Goal: Information Seeking & Learning: Learn about a topic

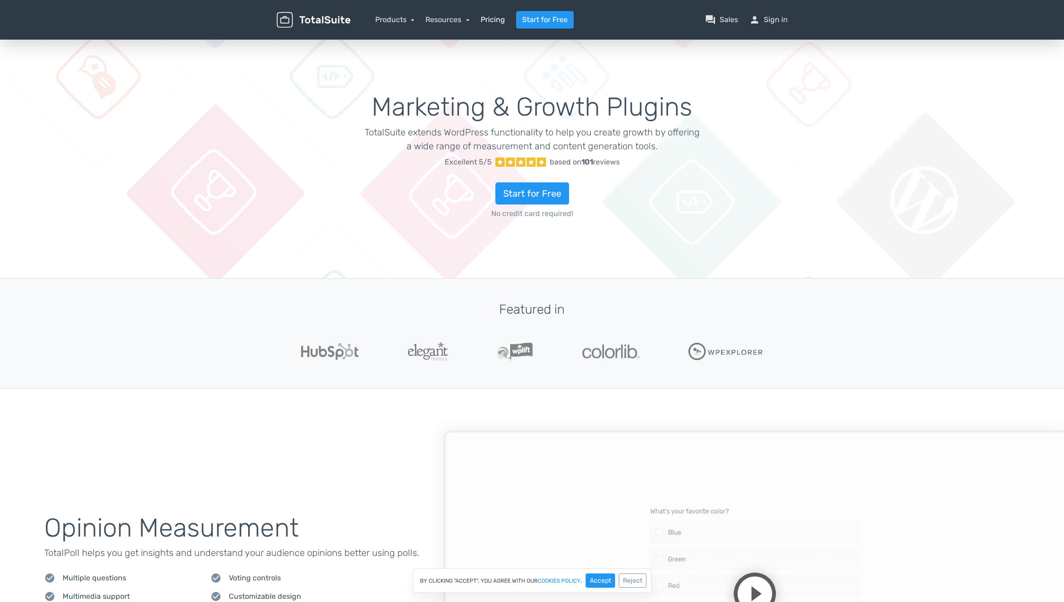
click at [491, 21] on link "Pricing" at bounding box center [493, 19] width 24 height 11
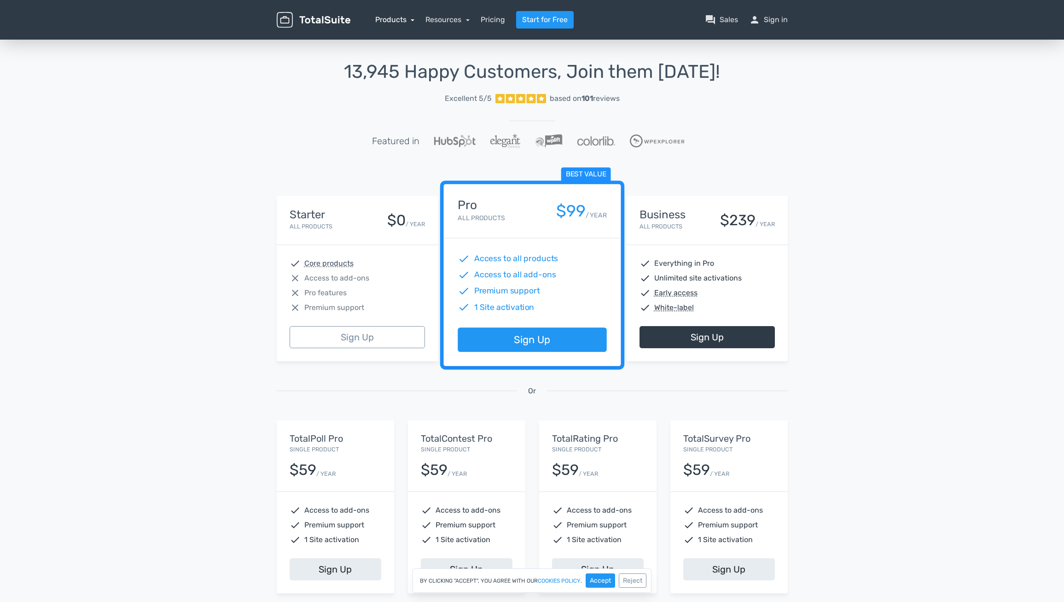
click at [399, 22] on link "Products" at bounding box center [395, 19] width 40 height 9
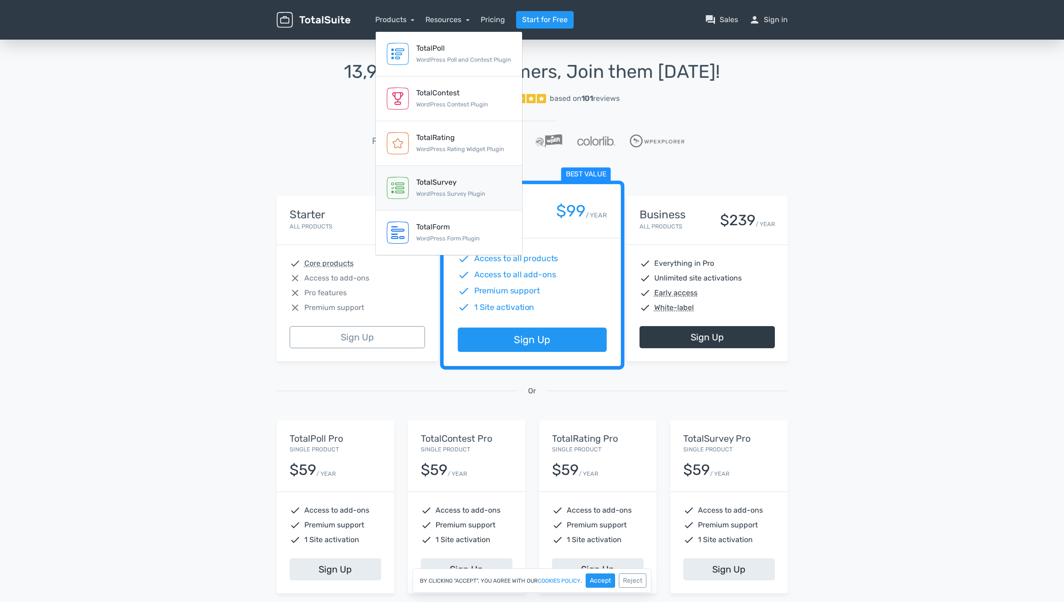
click at [444, 181] on div "TotalSurvey" at bounding box center [450, 182] width 69 height 11
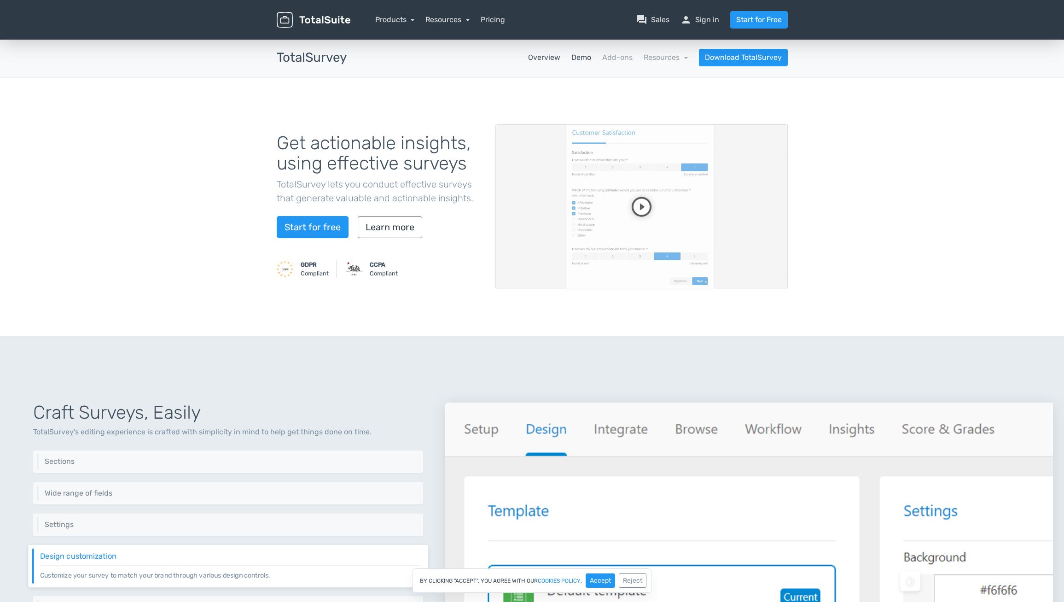
click at [582, 57] on link "Demo" at bounding box center [582, 57] width 20 height 11
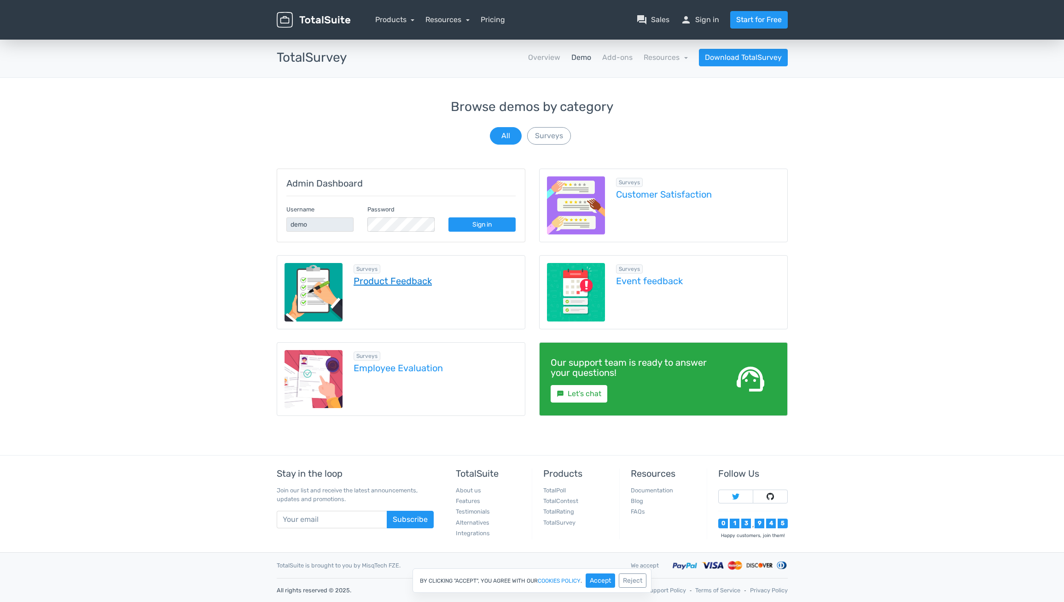
click at [424, 282] on link "Product Feedback" at bounding box center [436, 281] width 164 height 10
click at [474, 229] on link "Sign in" at bounding box center [482, 224] width 67 height 14
click at [646, 192] on link "Customer Satisfaction" at bounding box center [698, 194] width 164 height 10
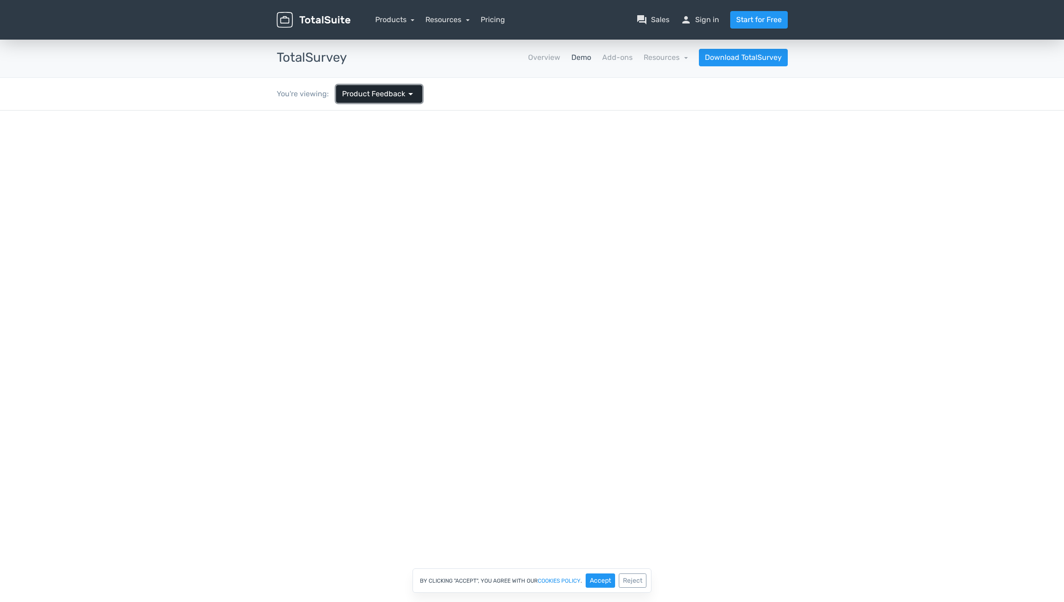
click at [389, 93] on span "Product Feedback" at bounding box center [373, 93] width 63 height 11
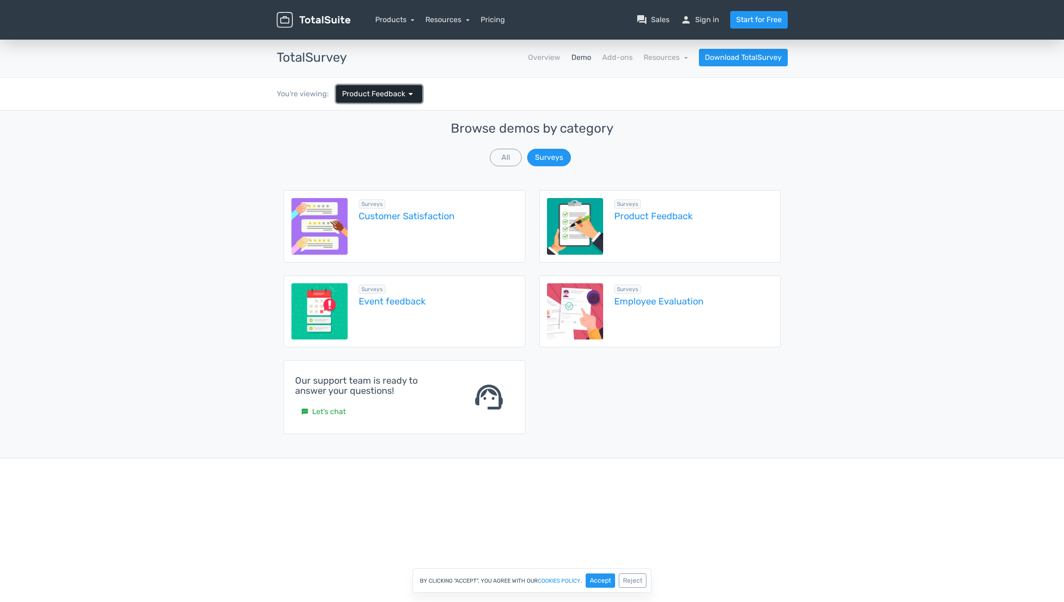
click at [389, 93] on span "Product Feedback" at bounding box center [373, 93] width 63 height 11
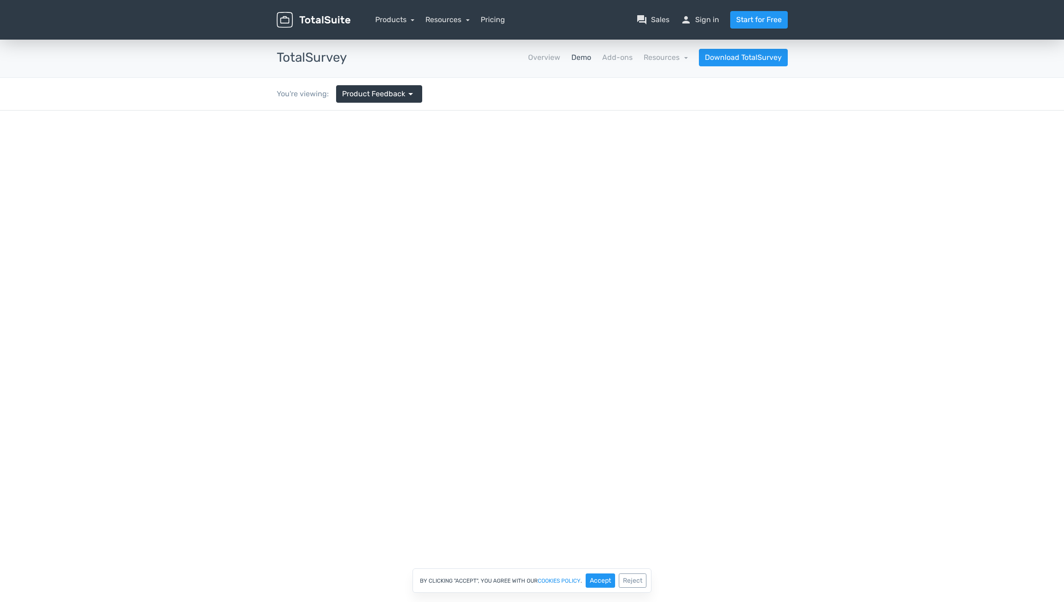
click at [439, 217] on div at bounding box center [532, 412] width 1064 height 602
click at [636, 582] on button "Reject" at bounding box center [633, 580] width 28 height 14
click at [397, 93] on span "Product Feedback" at bounding box center [373, 93] width 63 height 11
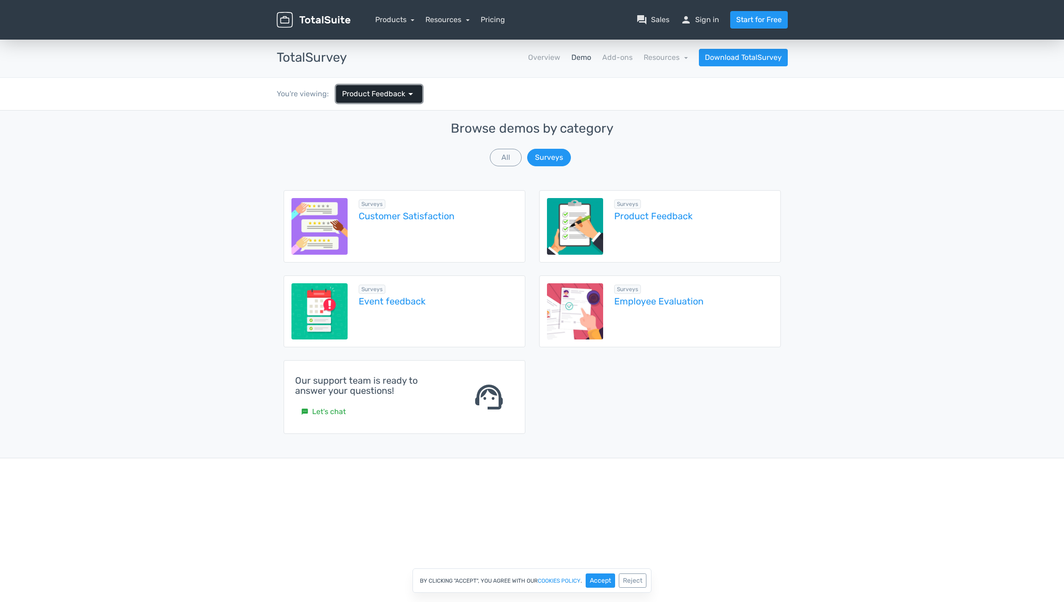
click at [397, 93] on span "Product Feedback" at bounding box center [373, 93] width 63 height 11
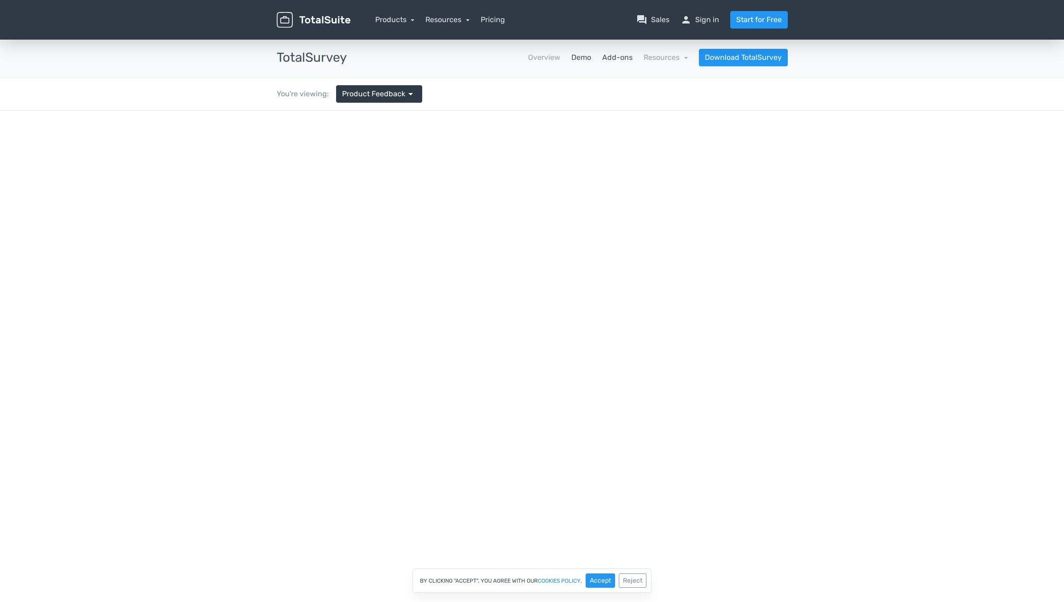
click at [627, 59] on link "Add-ons" at bounding box center [617, 57] width 30 height 11
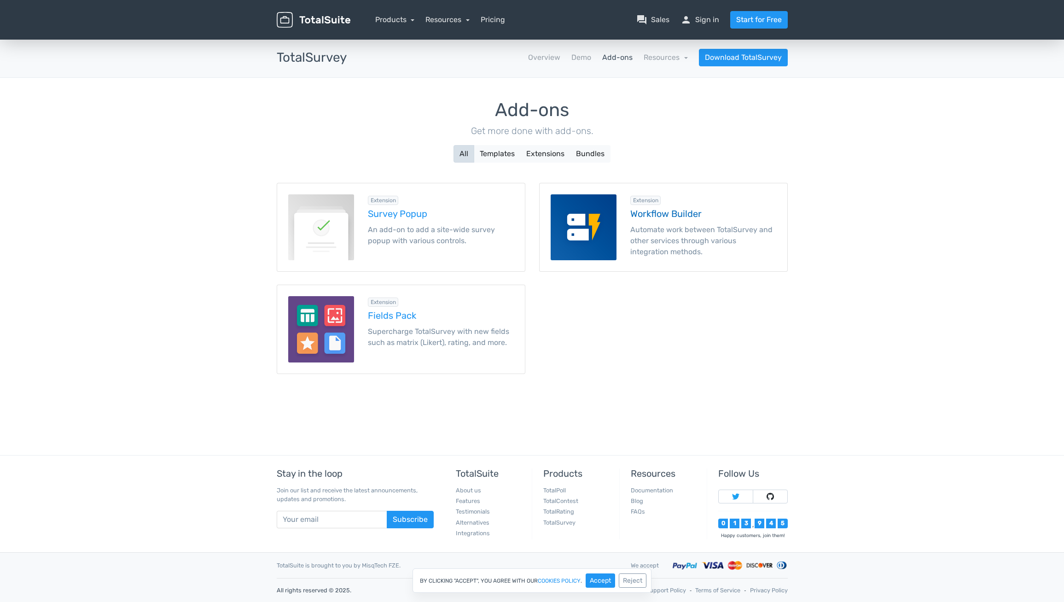
click at [667, 229] on p "Automate work between TotalSurvey and other services through various integratio…" at bounding box center [703, 240] width 146 height 33
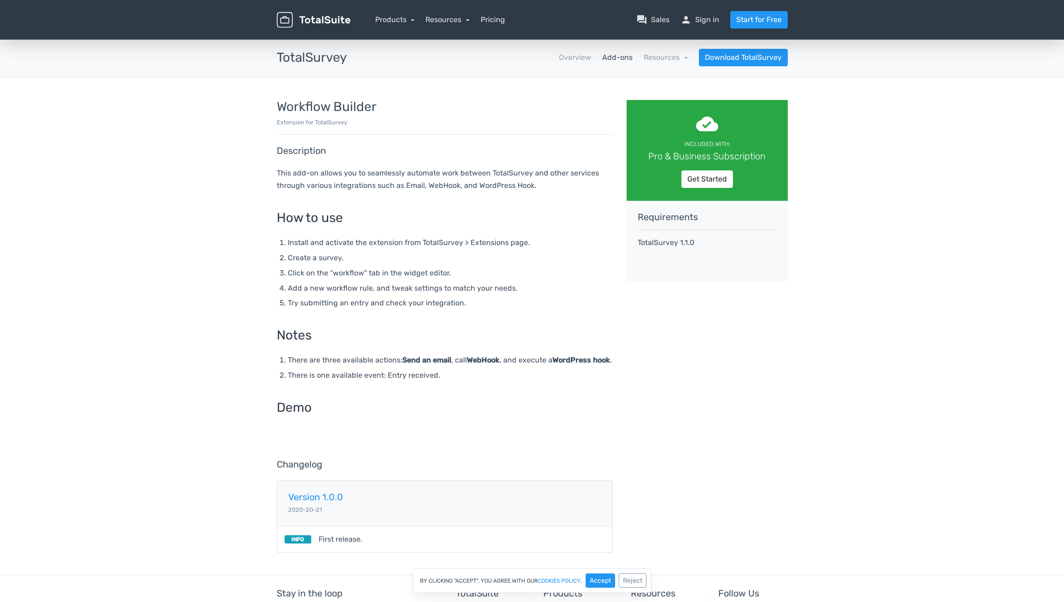
click at [316, 59] on h3 "TotalSurvey" at bounding box center [312, 58] width 70 height 14
click at [581, 58] on link "Overview" at bounding box center [575, 57] width 32 height 11
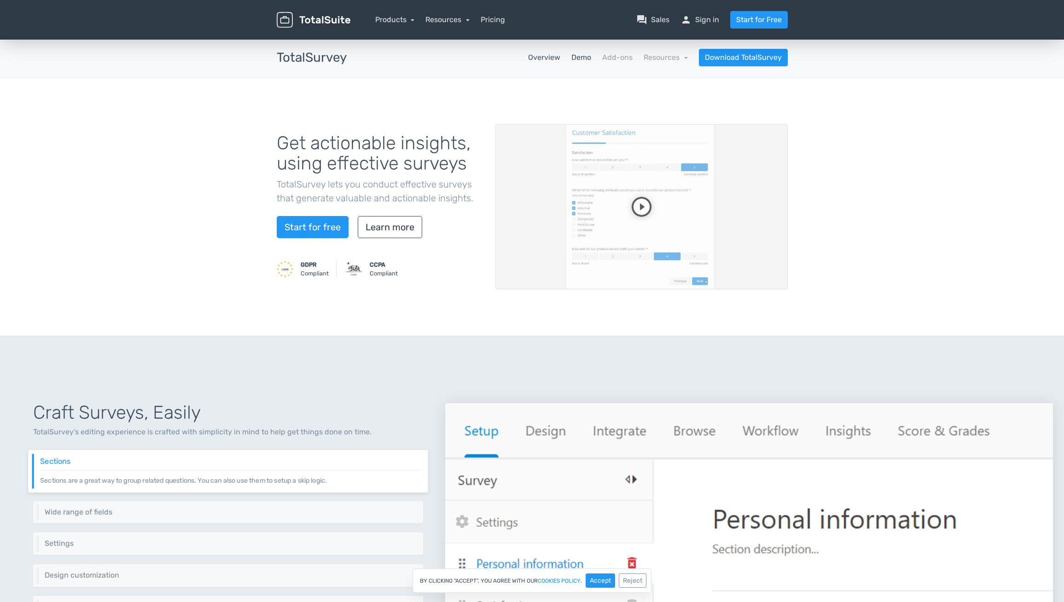
click at [583, 60] on link "Demo" at bounding box center [582, 57] width 20 height 11
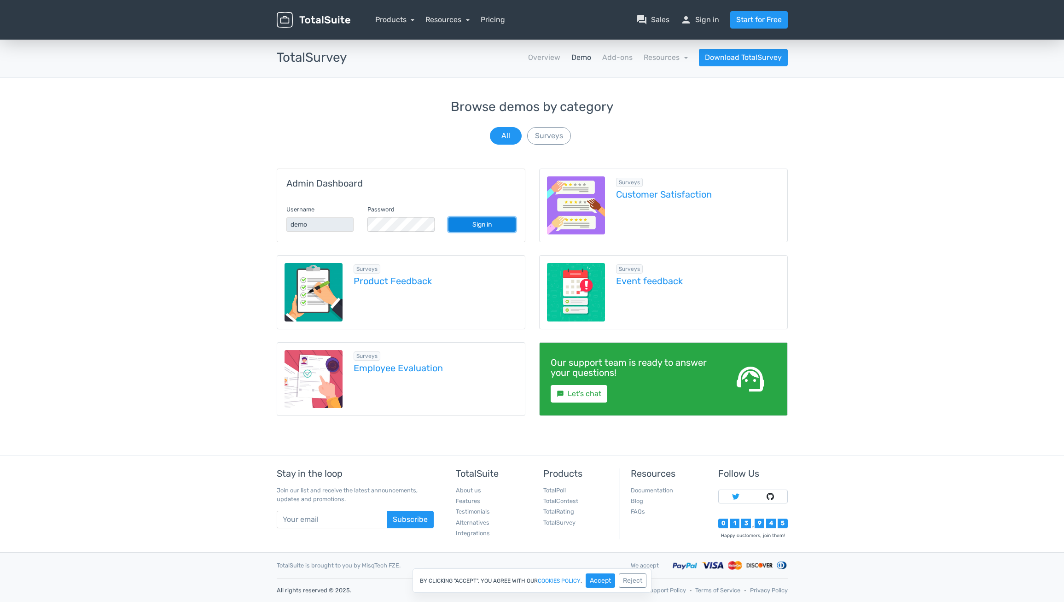
click at [473, 228] on link "Sign in" at bounding box center [482, 224] width 67 height 14
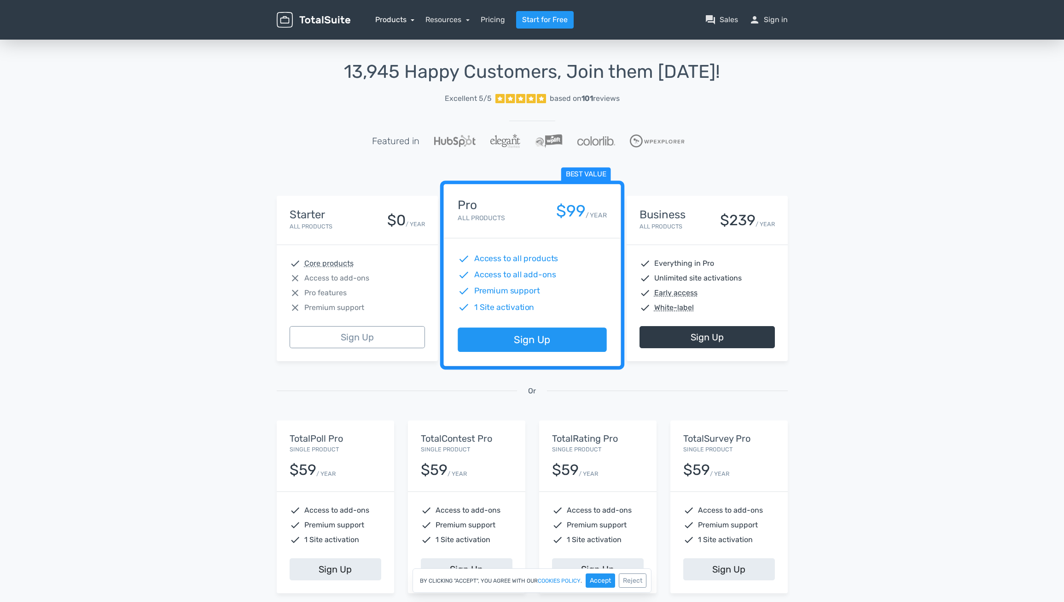
click at [408, 22] on link "Products" at bounding box center [395, 19] width 40 height 9
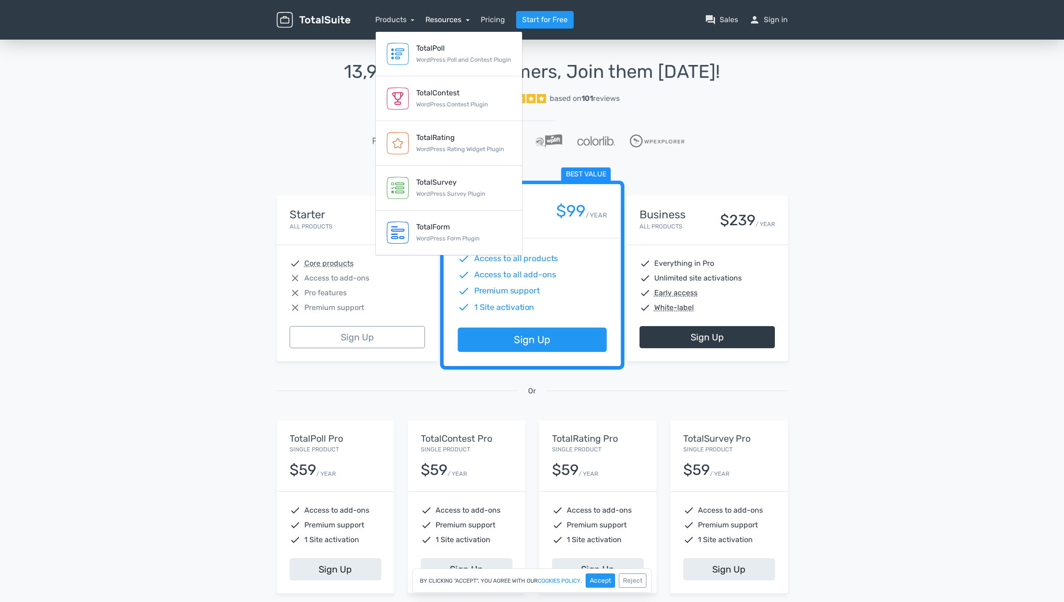
click at [438, 19] on link "Resources" at bounding box center [448, 19] width 44 height 9
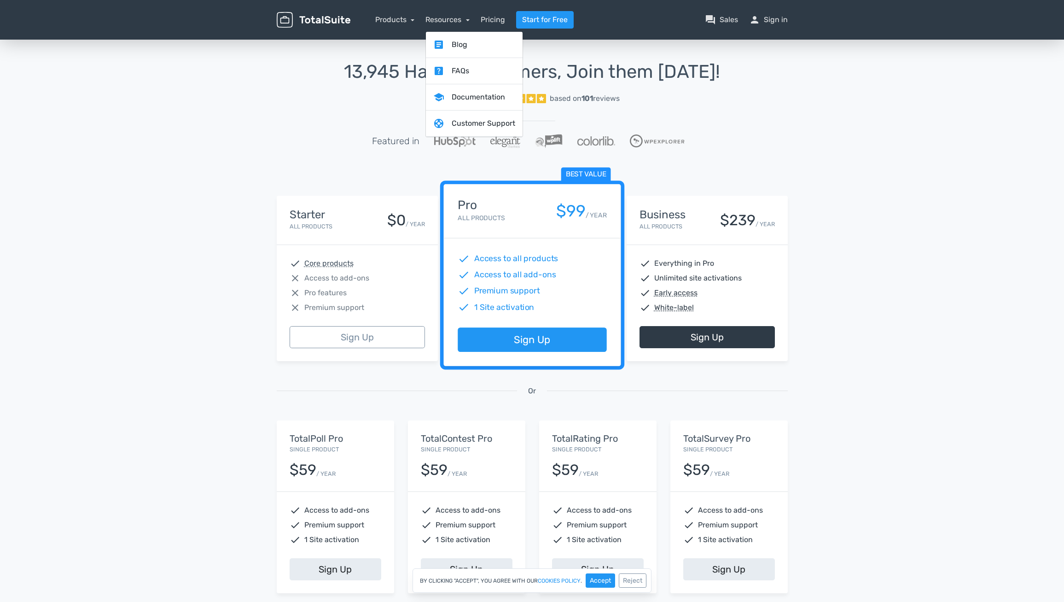
click at [179, 271] on div "13,945 Happy Customers, Join them [DATE]! Excellent 5/5 based on 101 reviews Fe…" at bounding box center [532, 340] width 1064 height 605
click at [183, 230] on div "13,945 Happy Customers, Join them [DATE]! Excellent 5/5 based on 101 reviews Fe…" at bounding box center [532, 340] width 1064 height 605
click at [407, 19] on link "Products" at bounding box center [395, 19] width 40 height 9
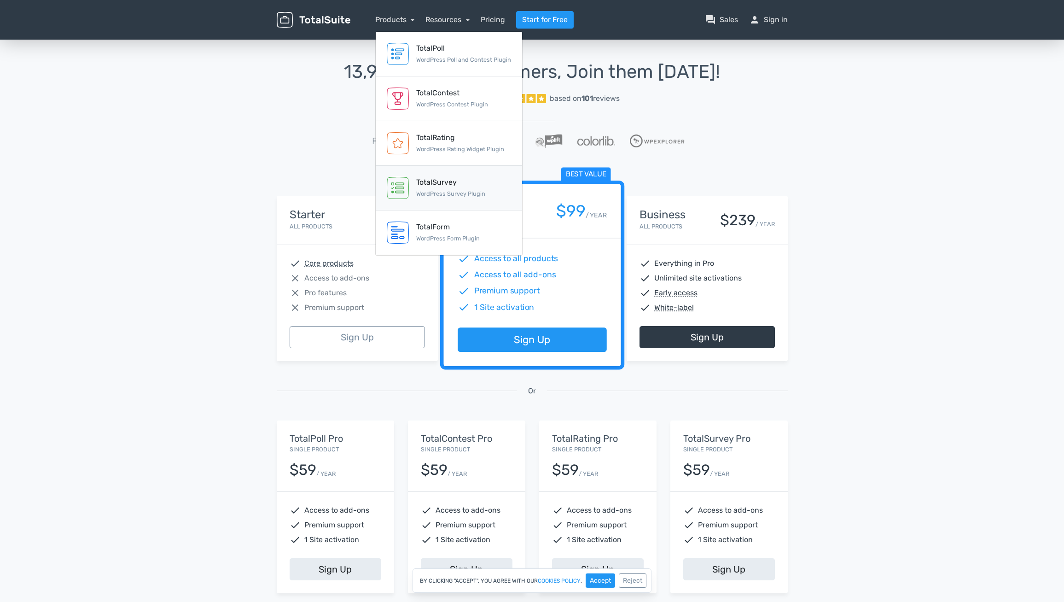
click at [443, 191] on small "WordPress Survey Plugin" at bounding box center [450, 193] width 69 height 7
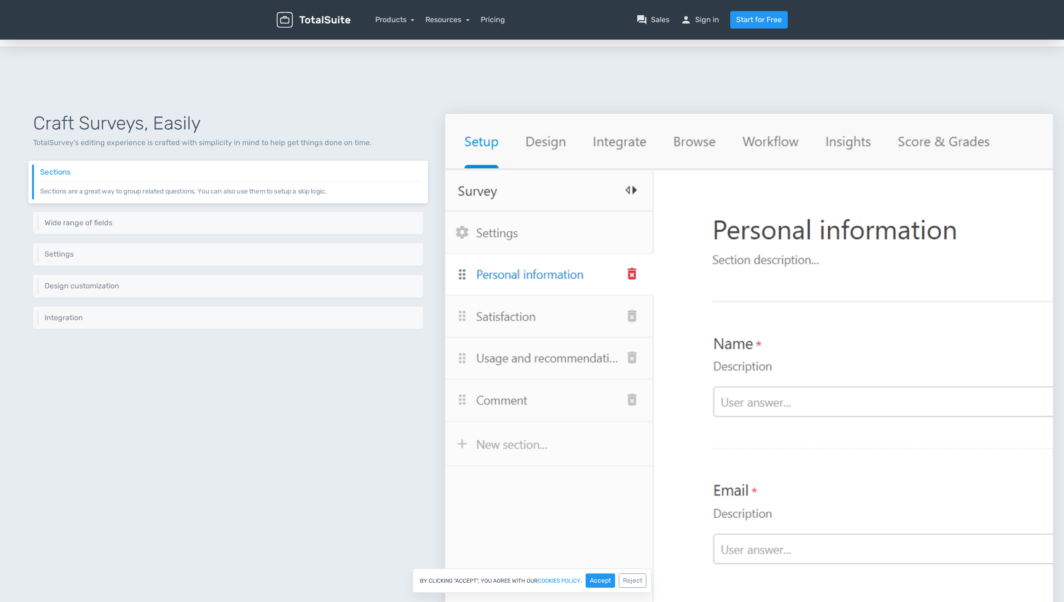
scroll to position [295, 0]
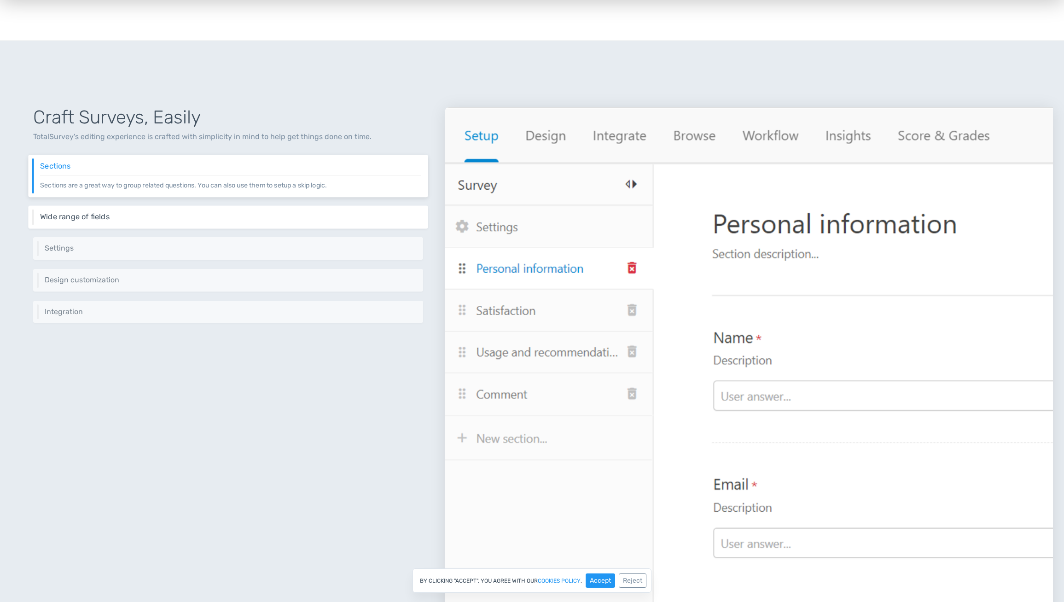
click at [338, 220] on h6 "Wide range of fields" at bounding box center [230, 217] width 381 height 8
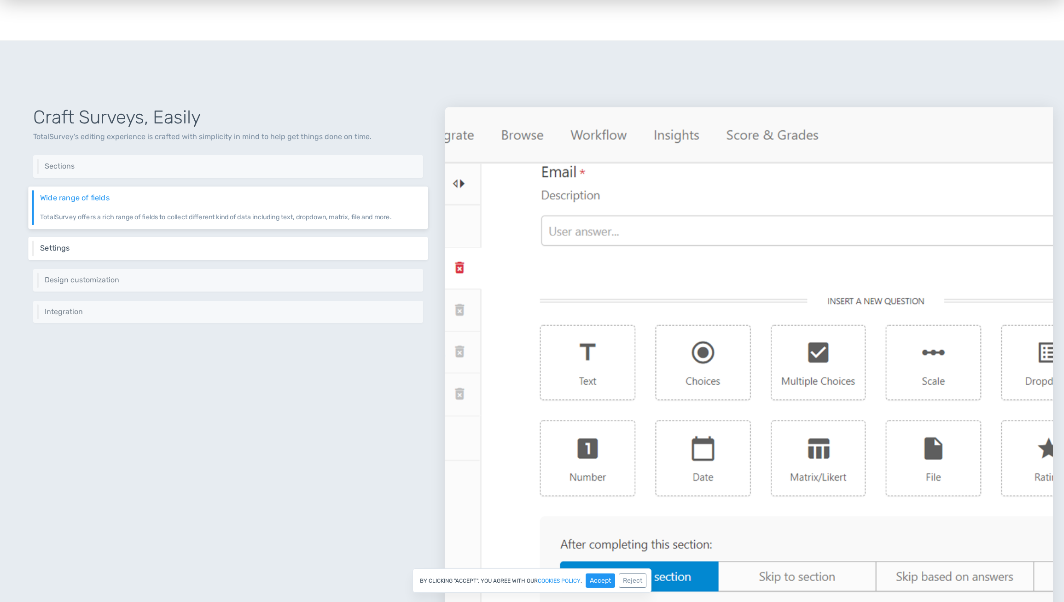
click at [329, 248] on h6 "Settings" at bounding box center [230, 248] width 381 height 8
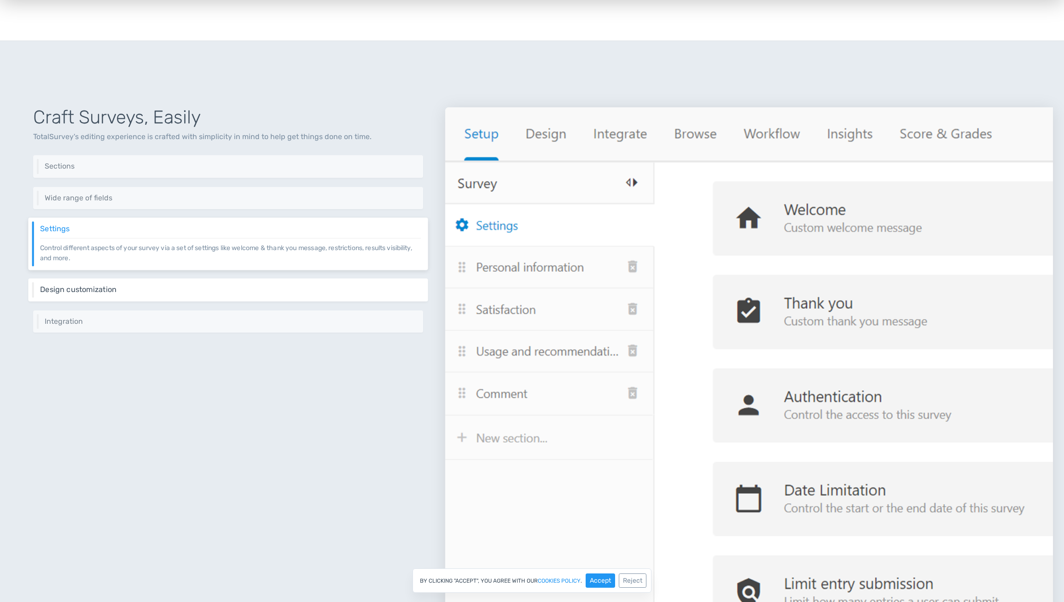
click at [321, 287] on h6 "Design customization" at bounding box center [230, 290] width 381 height 8
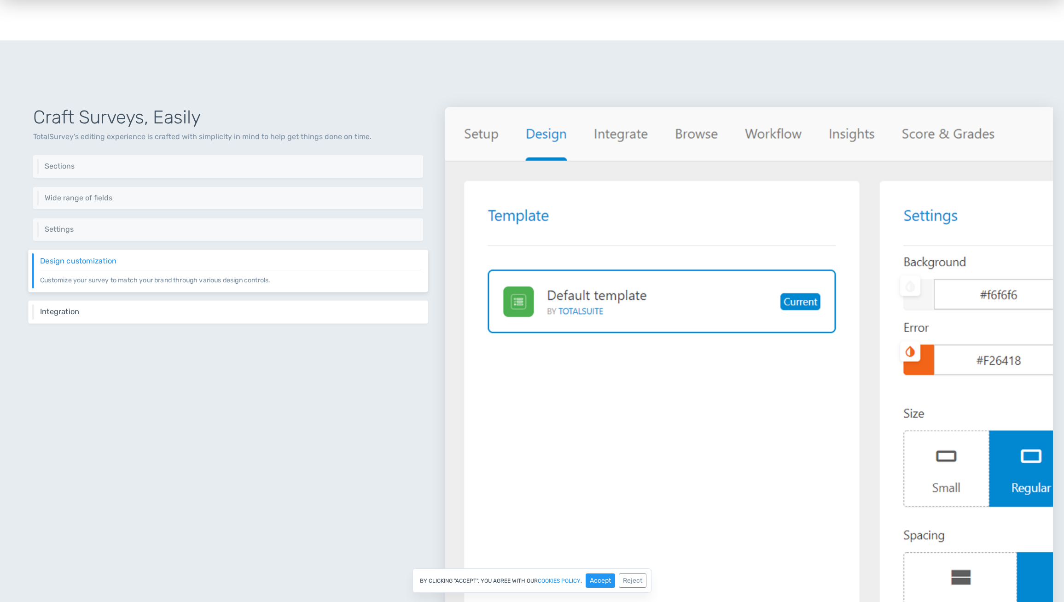
click at [303, 310] on h6 "Integration" at bounding box center [230, 311] width 381 height 8
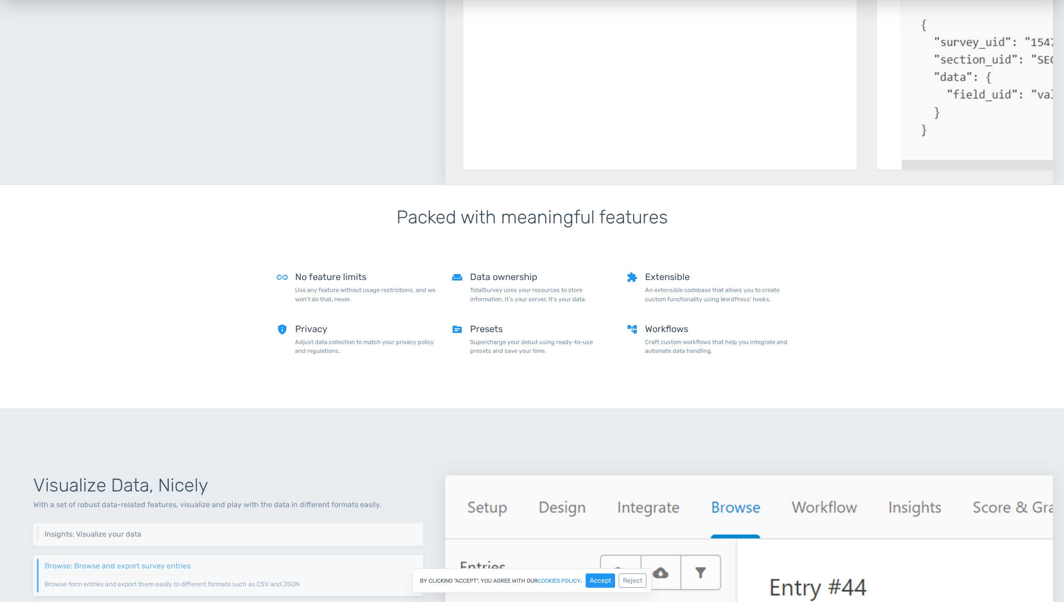
scroll to position [760, 0]
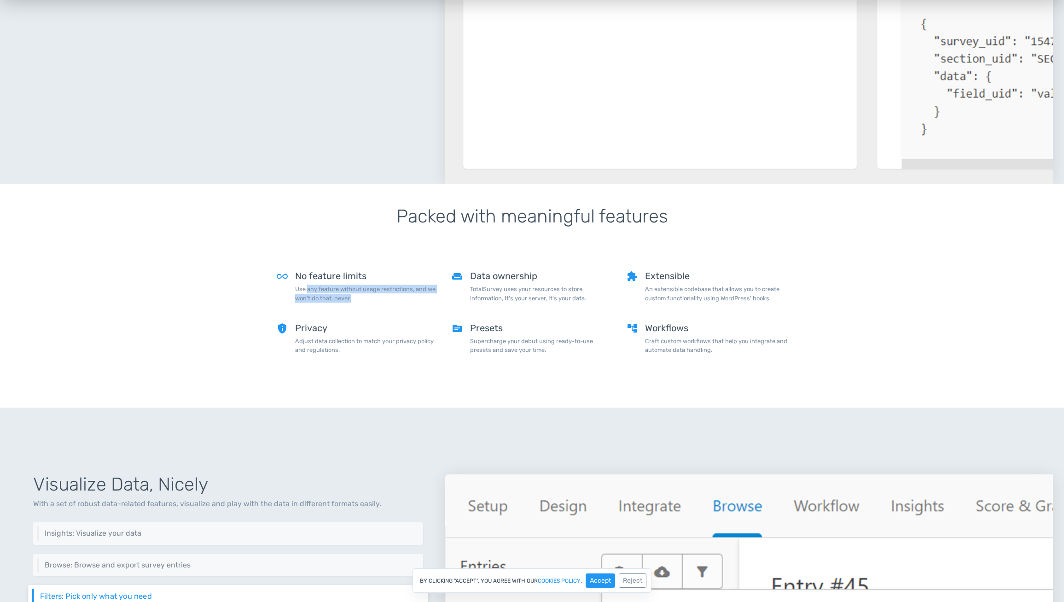
drag, startPoint x: 308, startPoint y: 292, endPoint x: 303, endPoint y: 307, distance: 15.9
click at [303, 307] on div "No feature limits Use any feature without usage restrictions, and we won't do t…" at bounding box center [366, 290] width 143 height 39
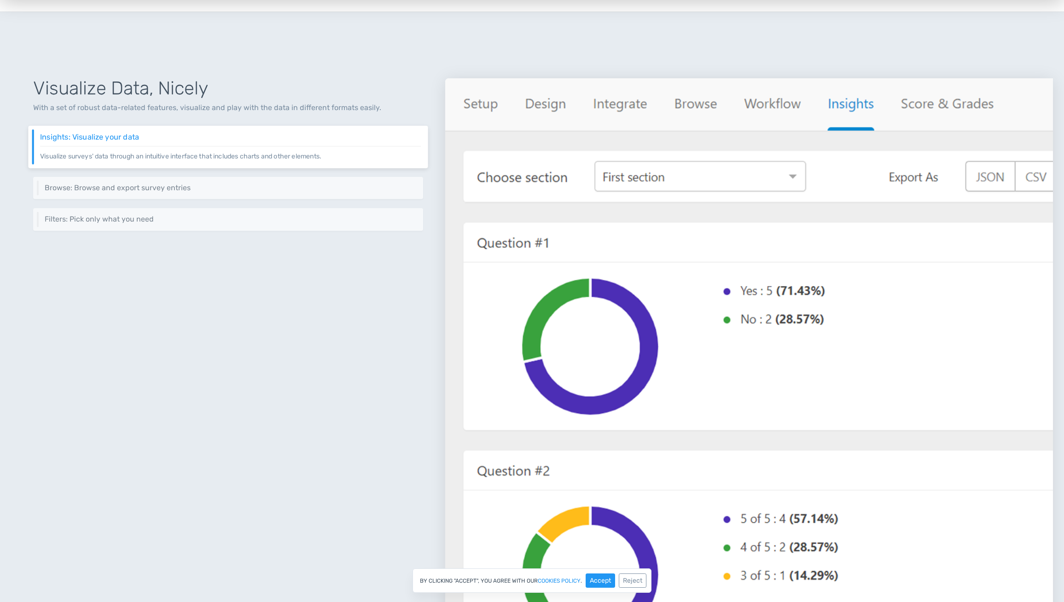
scroll to position [1169, 0]
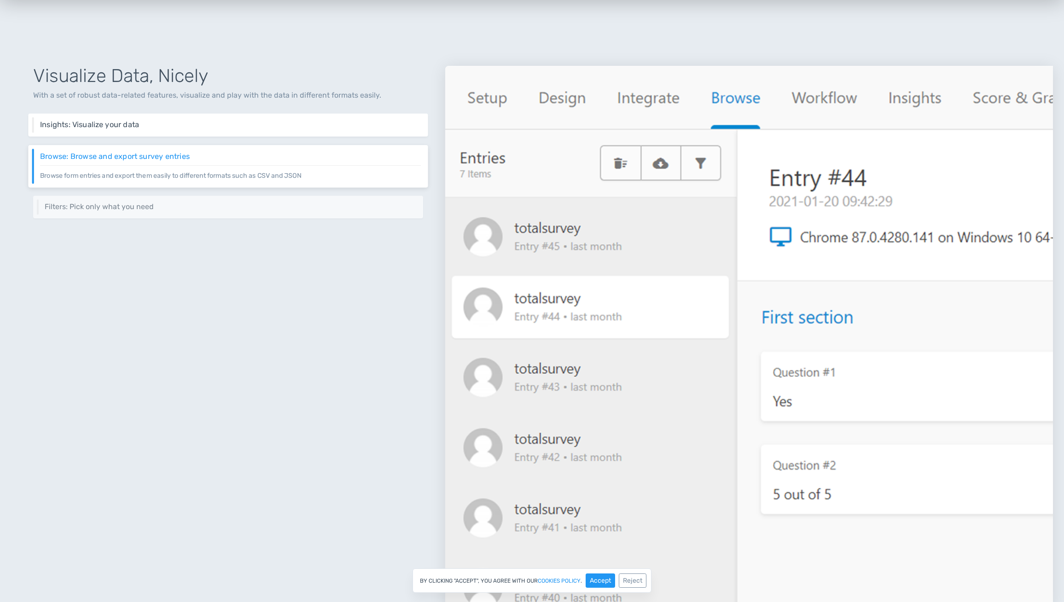
click at [295, 128] on h6 "Insights: Visualize your data" at bounding box center [230, 125] width 381 height 8
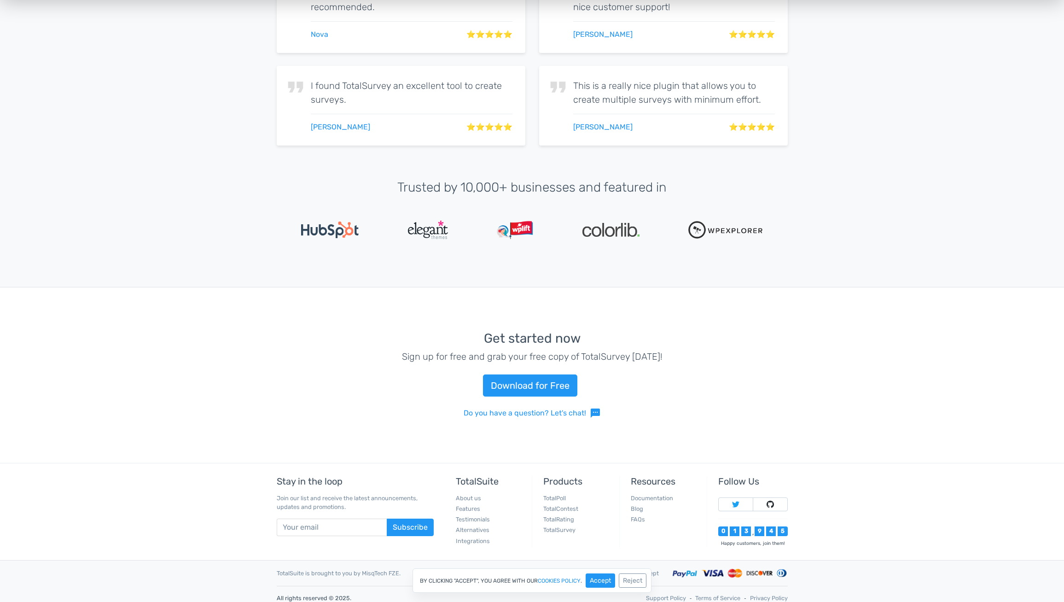
scroll to position [2093, 0]
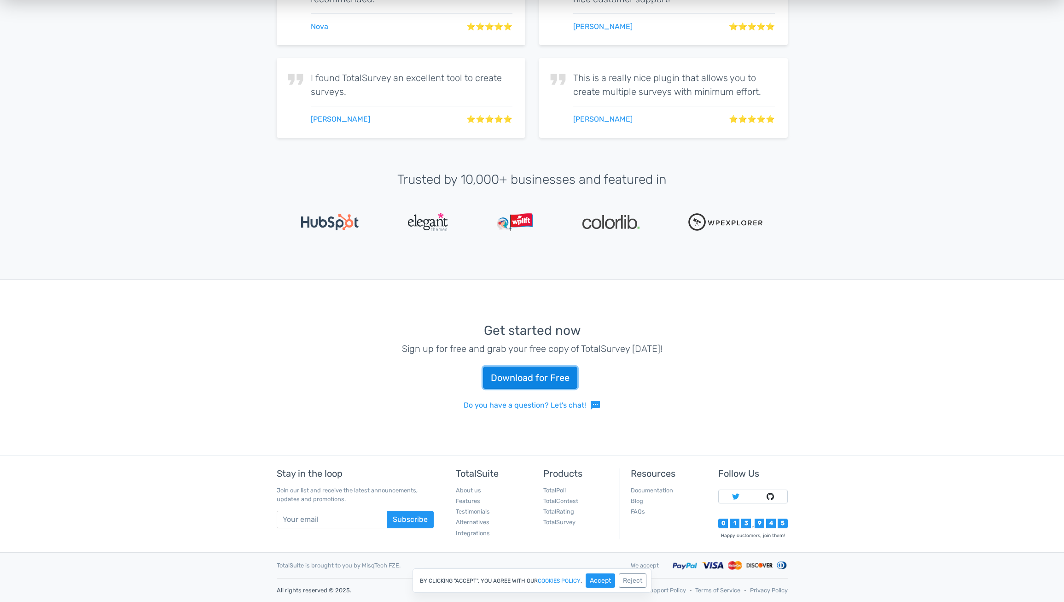
click at [539, 381] on link "Download for Free" at bounding box center [530, 378] width 94 height 22
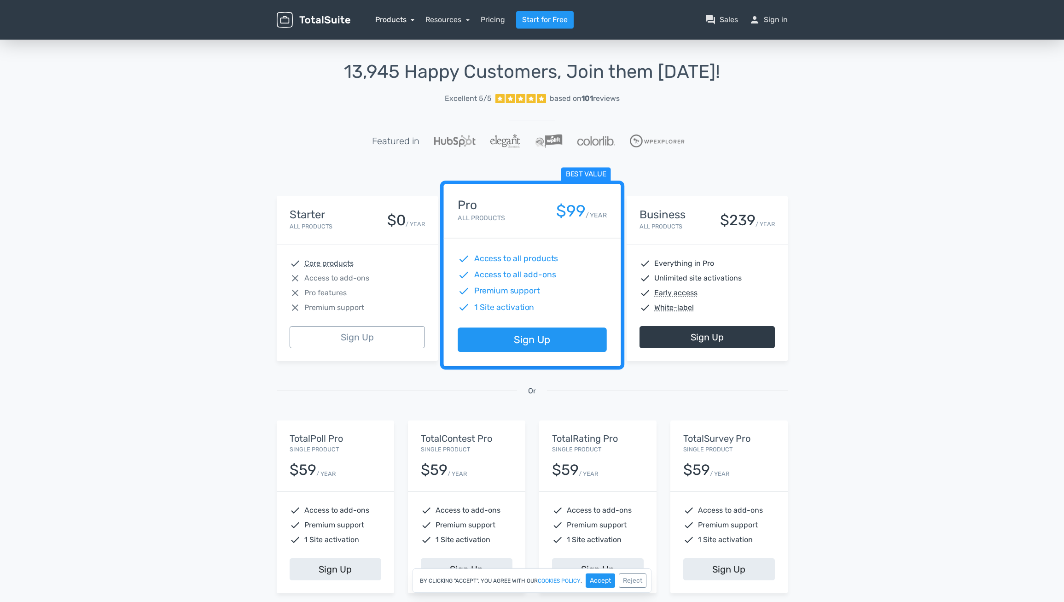
click at [404, 22] on link "Products" at bounding box center [395, 19] width 40 height 9
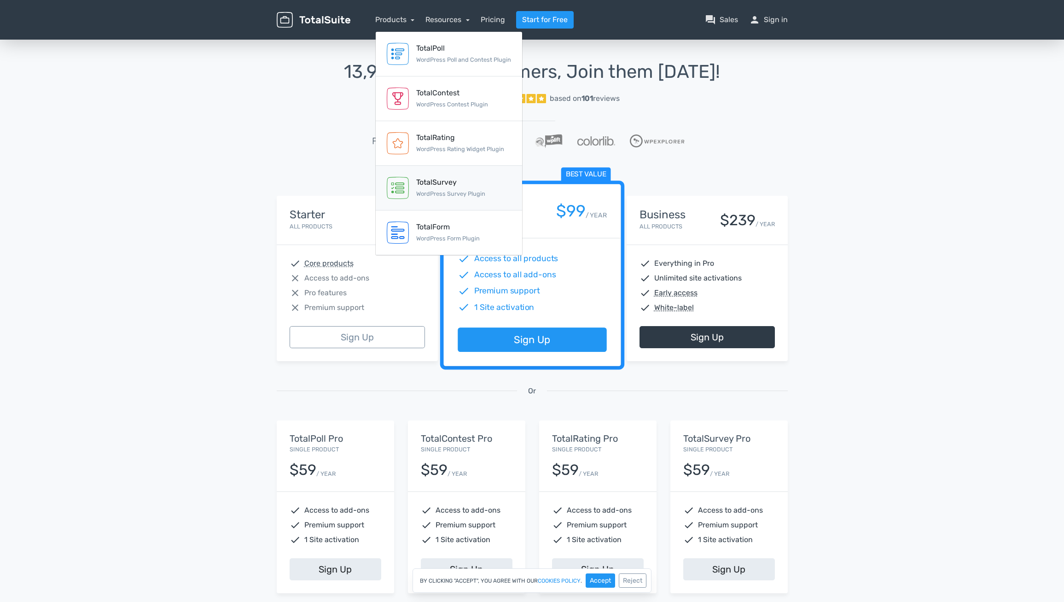
click at [431, 188] on div "TotalSurvey WordPress Survey Plugin" at bounding box center [450, 188] width 69 height 22
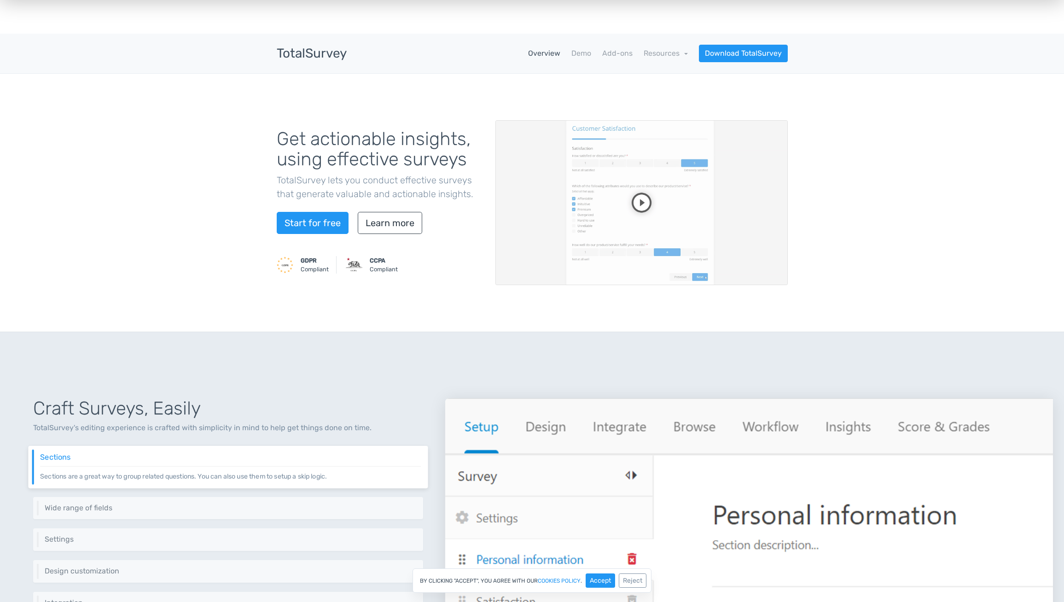
scroll to position [5, 0]
click at [620, 56] on link "Add-ons" at bounding box center [617, 52] width 30 height 11
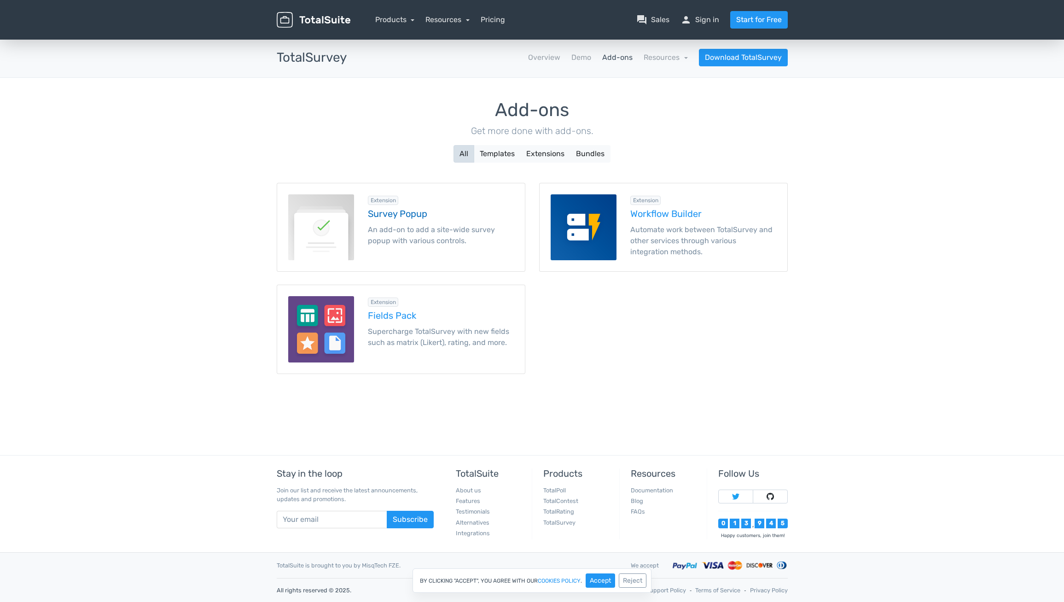
click at [433, 232] on p "An add-on to add a site-wide survey popup with various controls." at bounding box center [441, 235] width 146 height 22
click at [676, 233] on p "Automate work between TotalSurvey and other services through various integratio…" at bounding box center [703, 240] width 146 height 33
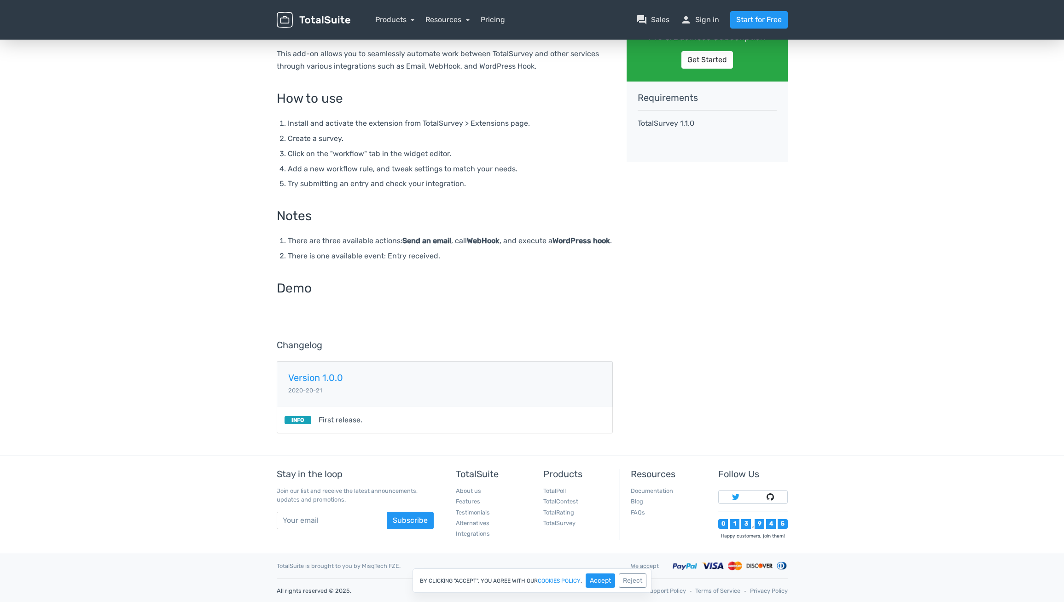
scroll to position [133, 0]
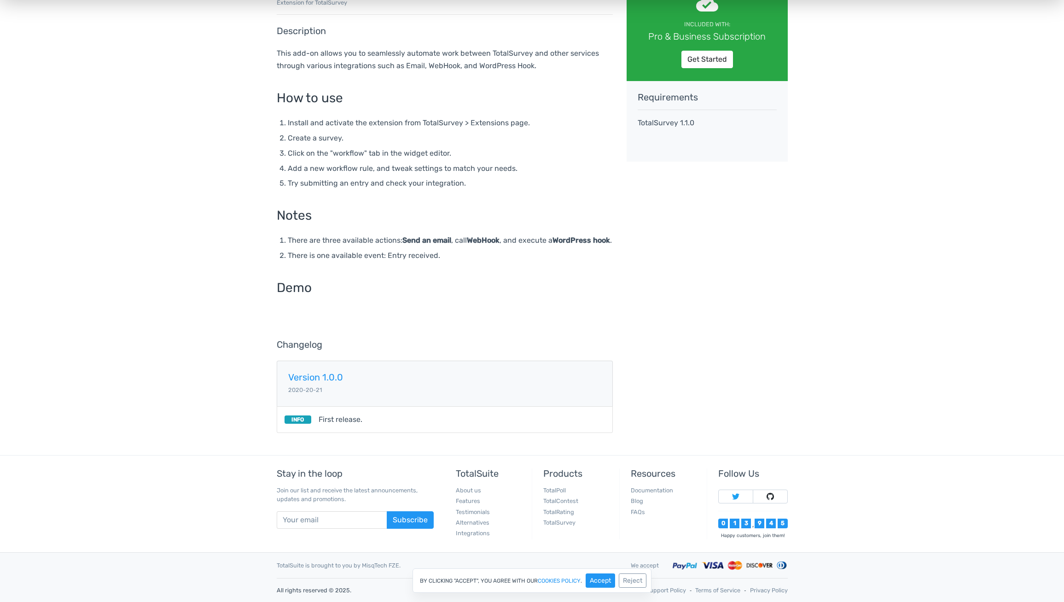
drag, startPoint x: 326, startPoint y: 256, endPoint x: 325, endPoint y: 261, distance: 4.7
click at [325, 261] on li "There is one available event: Entry received." at bounding box center [450, 255] width 325 height 12
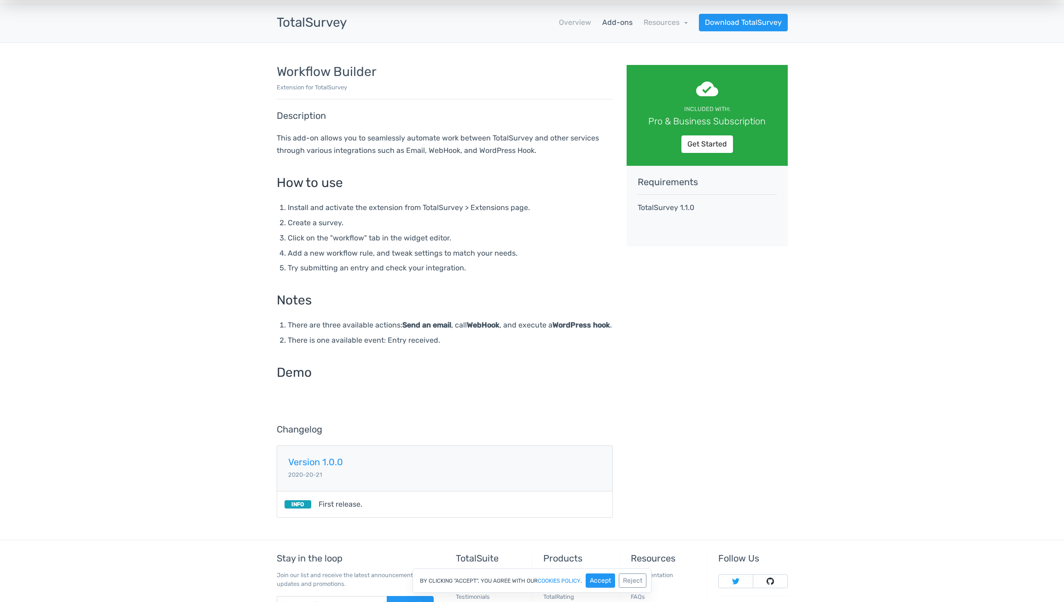
scroll to position [0, 0]
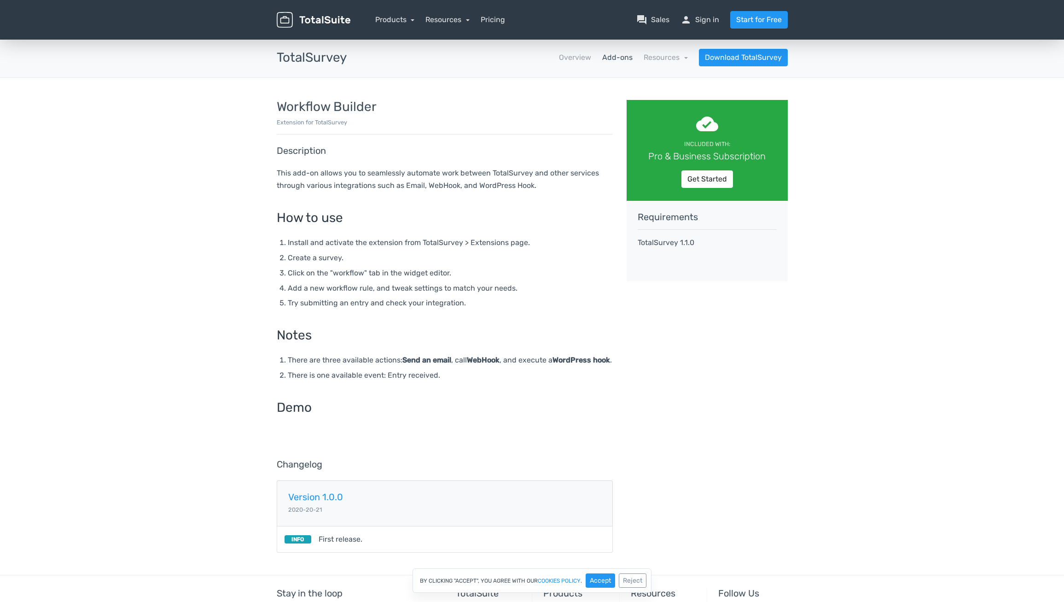
click at [628, 59] on link "Add-ons" at bounding box center [617, 57] width 30 height 11
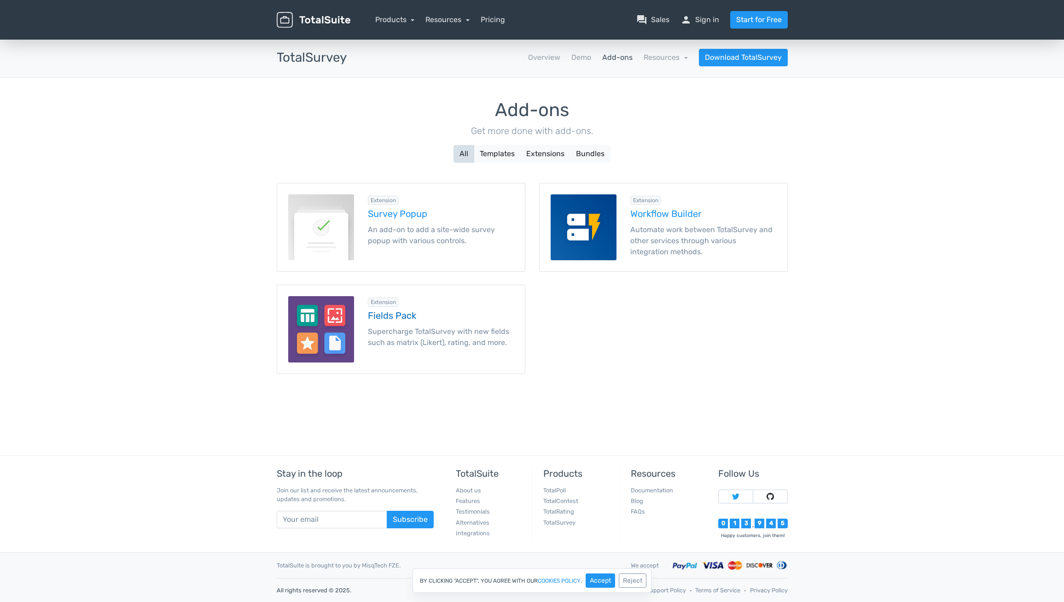
click at [388, 321] on div "Extension Fields Pack Supercharge TotalSurvey with new fields such as matrix (L…" at bounding box center [441, 329] width 160 height 66
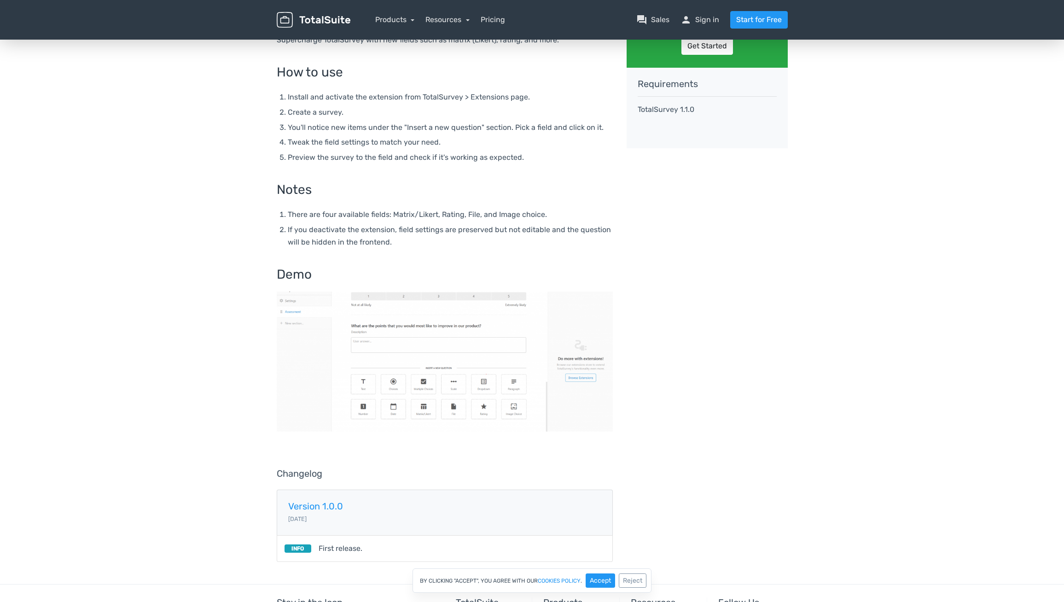
scroll to position [133, 0]
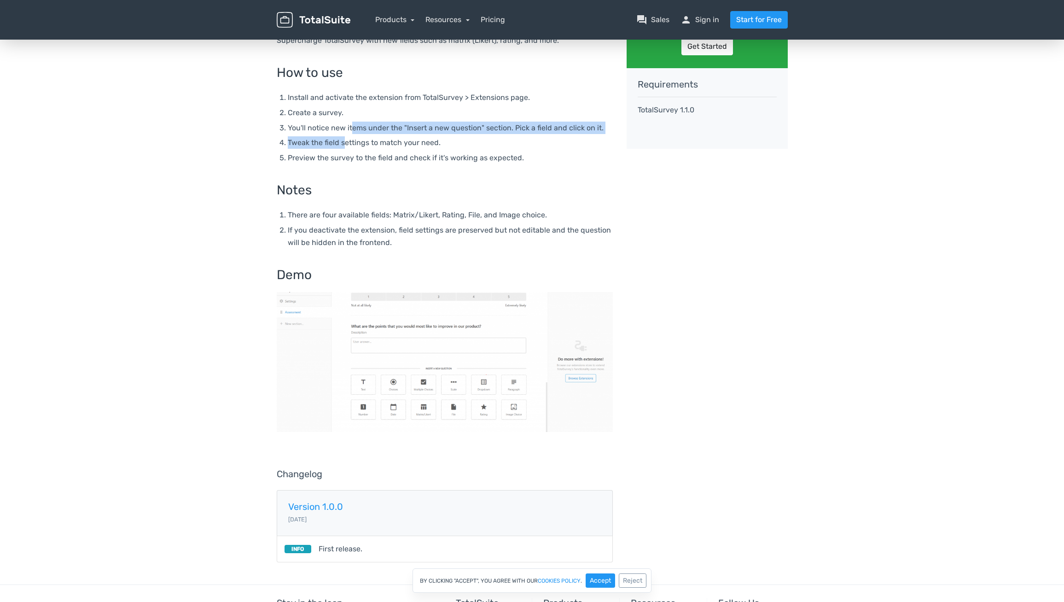
drag, startPoint x: 351, startPoint y: 129, endPoint x: 346, endPoint y: 141, distance: 13.0
click at [346, 141] on ol "Install and activate the extension from TotalSurvey > Extensions page. Create a…" at bounding box center [450, 127] width 325 height 73
click at [457, 343] on img at bounding box center [445, 362] width 336 height 140
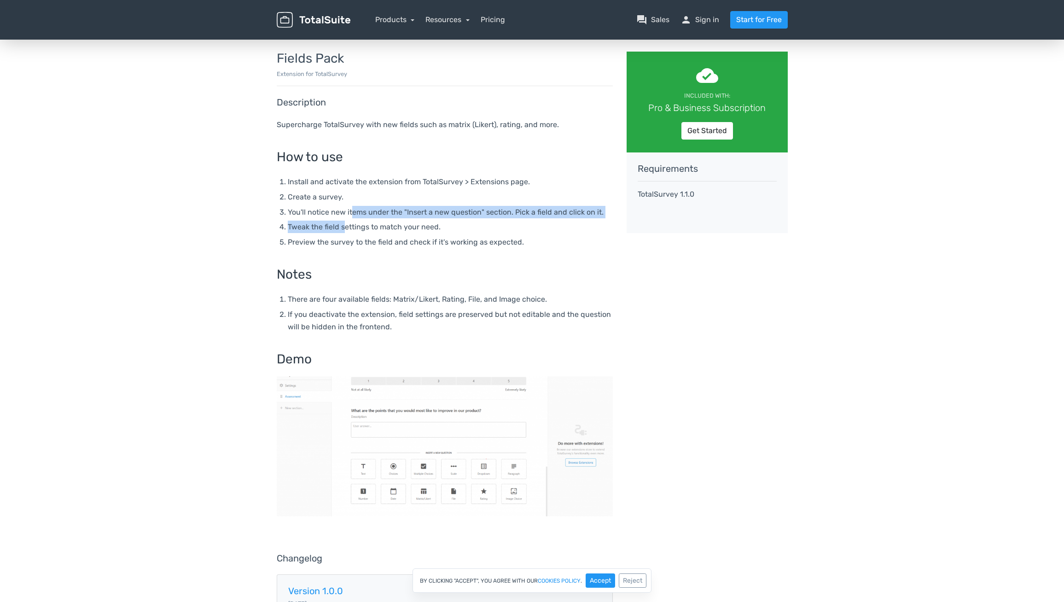
scroll to position [0, 0]
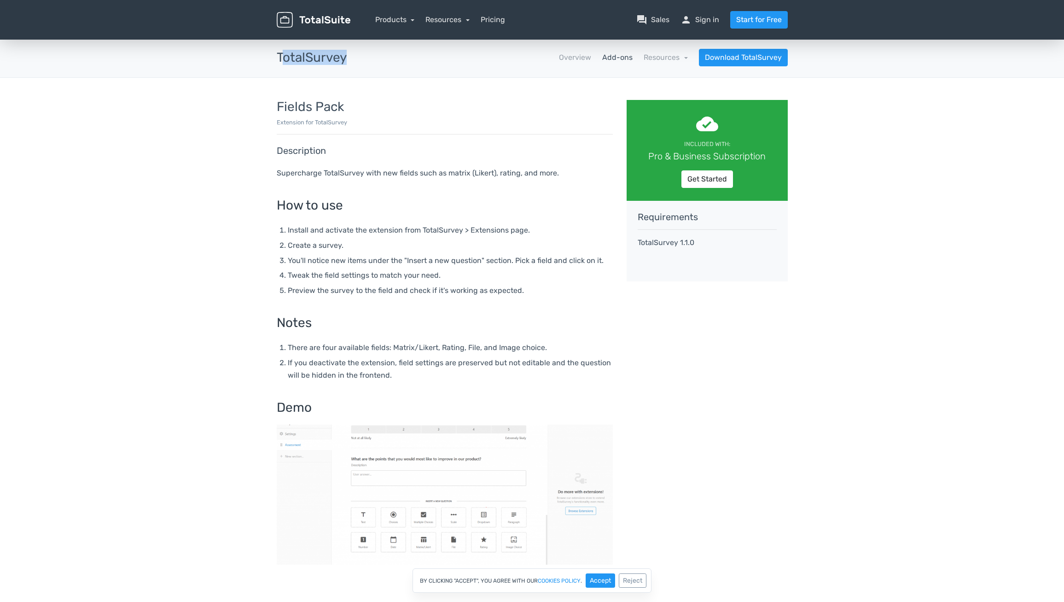
drag, startPoint x: 348, startPoint y: 58, endPoint x: 280, endPoint y: 61, distance: 67.8
click at [280, 61] on div "TotalSurvey apps" at bounding box center [312, 58] width 84 height 14
click at [350, 60] on div "TotalSurvey apps" at bounding box center [312, 58] width 84 height 14
drag, startPoint x: 349, startPoint y: 60, endPoint x: 270, endPoint y: 61, distance: 79.2
click at [270, 61] on div "TotalSurvey apps" at bounding box center [312, 58] width 84 height 14
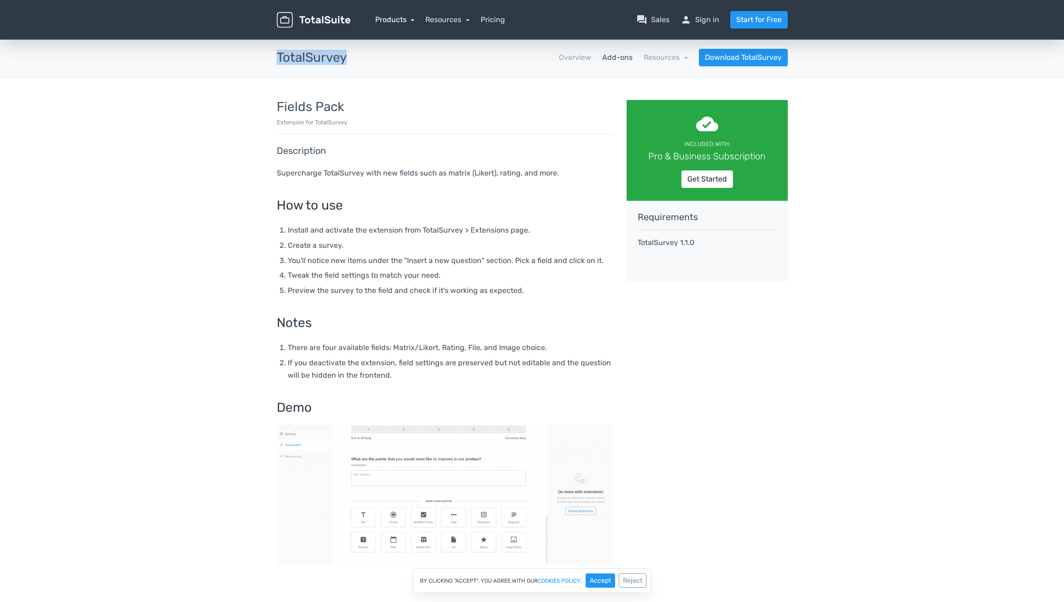
click at [405, 23] on link "Products" at bounding box center [395, 19] width 40 height 9
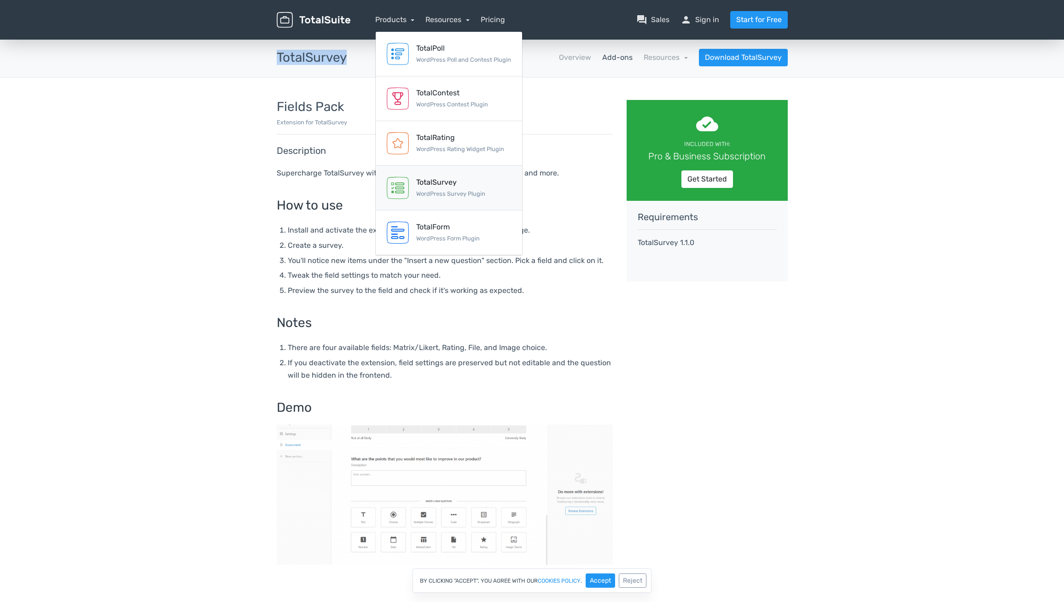
click at [432, 179] on div "TotalSurvey" at bounding box center [450, 182] width 69 height 11
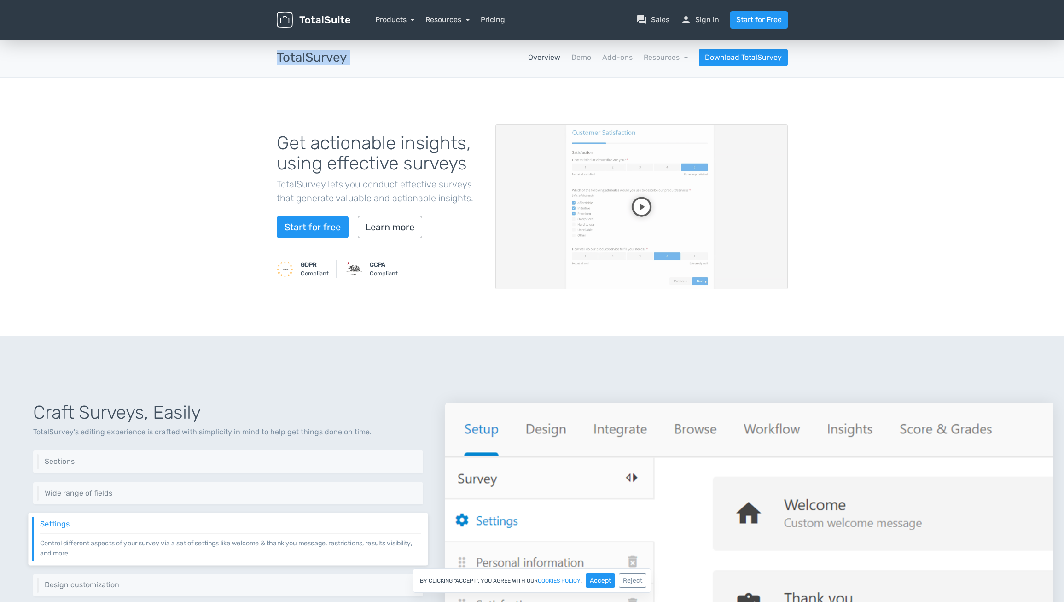
drag, startPoint x: 358, startPoint y: 61, endPoint x: 273, endPoint y: 61, distance: 85.7
click at [273, 61] on div "TotalSurvey apps Overview Demo Add-ons Resources school Documentation article C…" at bounding box center [532, 58] width 525 height 18
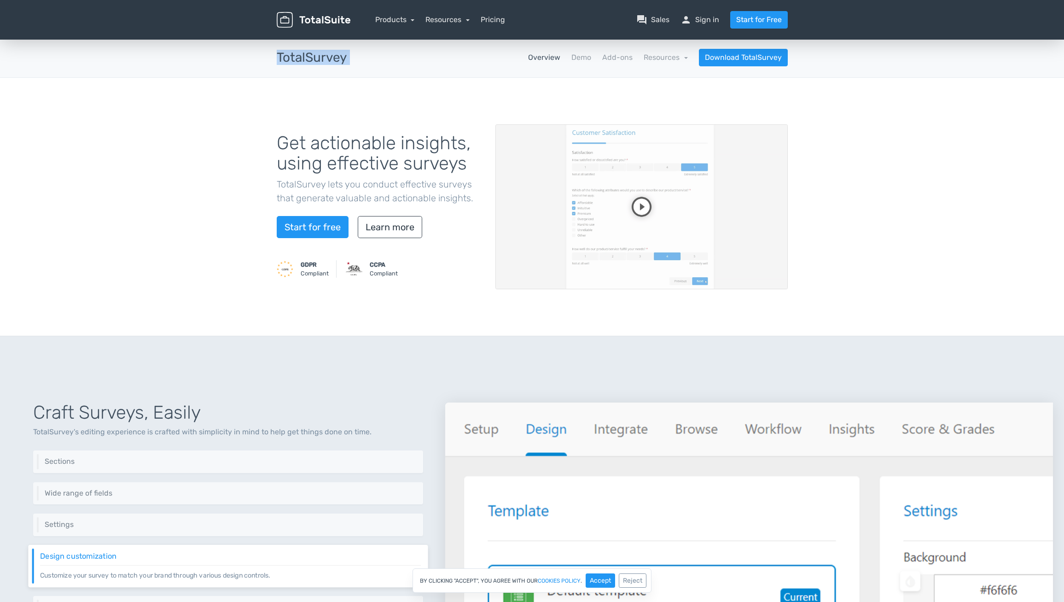
scroll to position [1, 0]
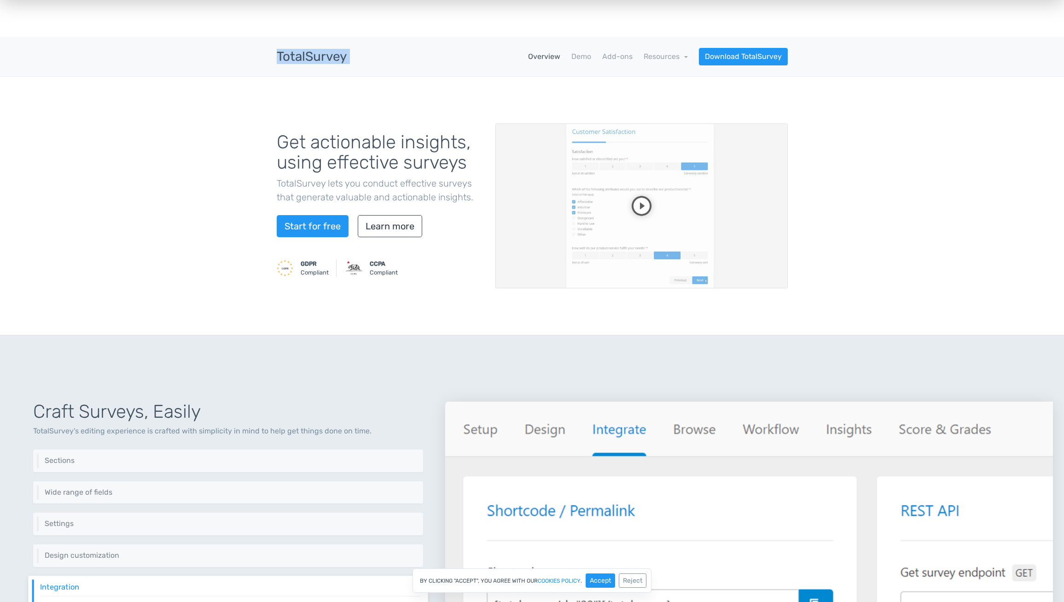
click at [640, 201] on video at bounding box center [642, 205] width 292 height 165
click at [674, 56] on link "Resources" at bounding box center [666, 56] width 44 height 9
click at [668, 82] on link "school Documentation" at bounding box center [644, 82] width 87 height 26
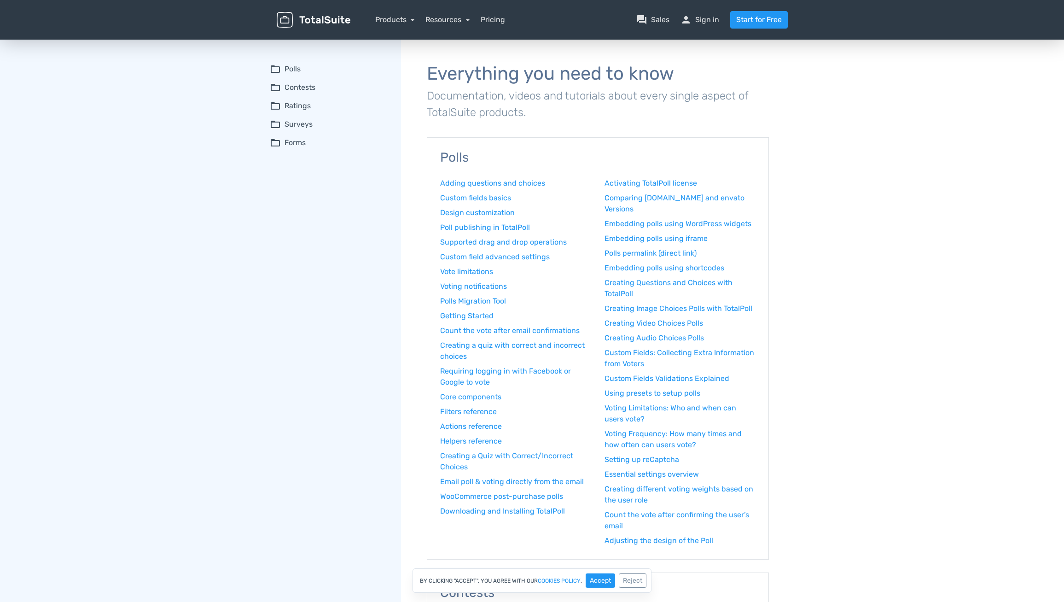
click at [300, 125] on summary "folder_open Surveys" at bounding box center [329, 124] width 118 height 11
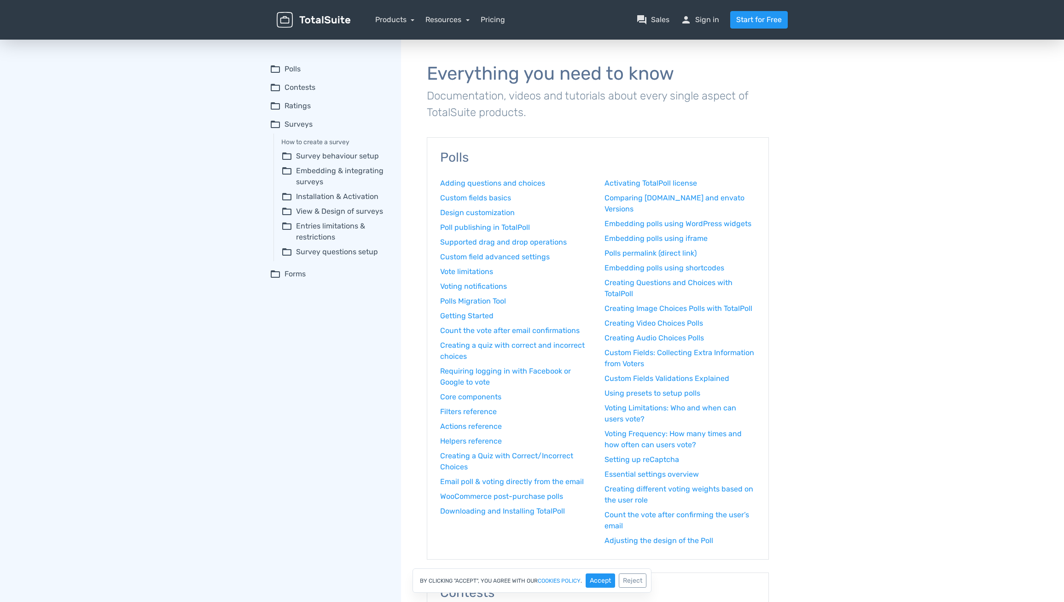
click at [311, 170] on summary "folder_open Embedding & integrating surveys" at bounding box center [334, 176] width 107 height 22
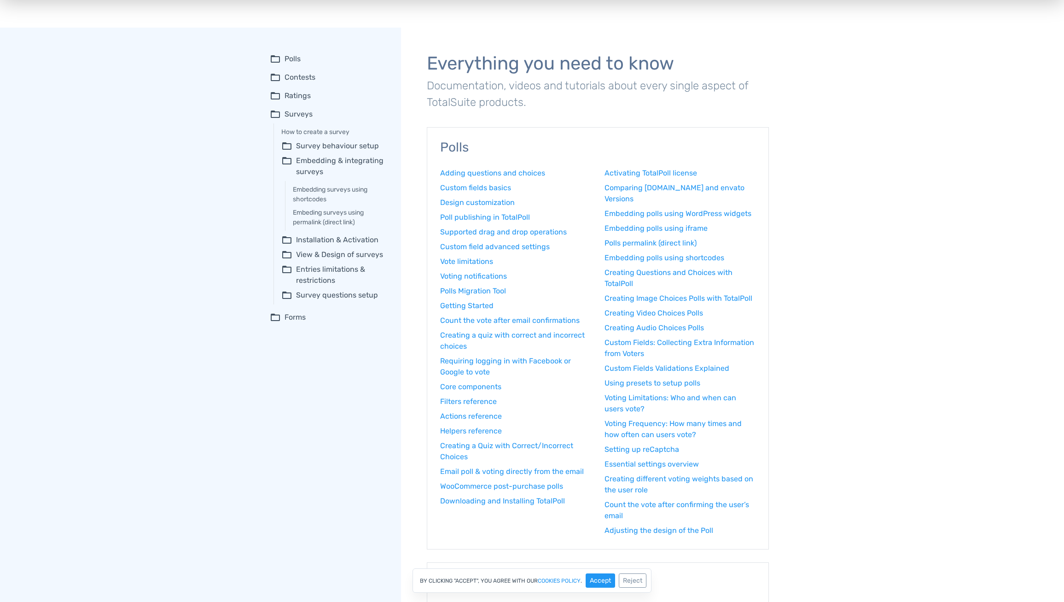
click at [321, 242] on summary "folder_open Installation & Activation" at bounding box center [334, 239] width 107 height 11
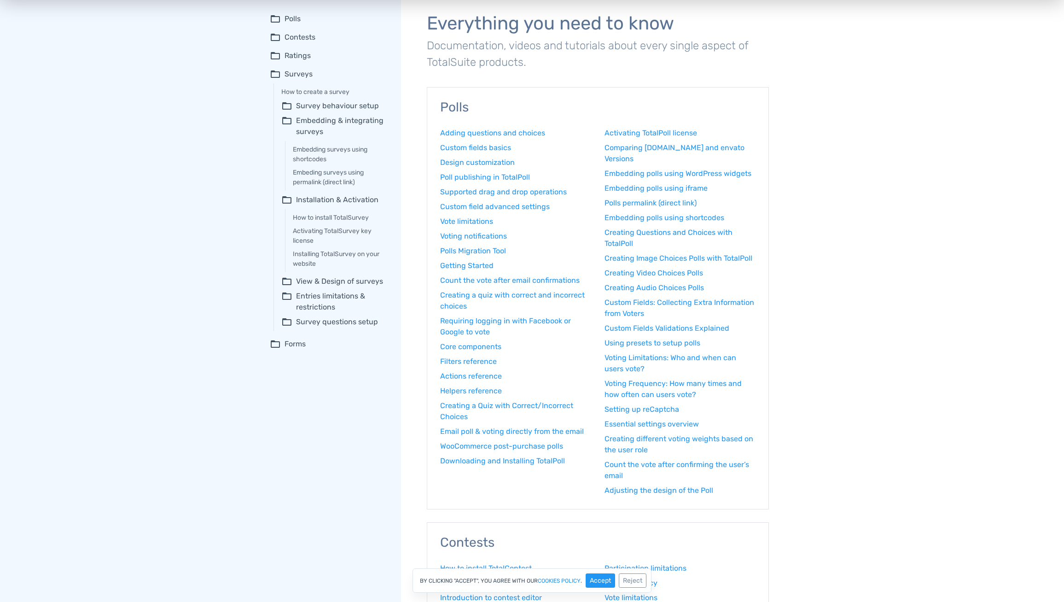
scroll to position [55, 0]
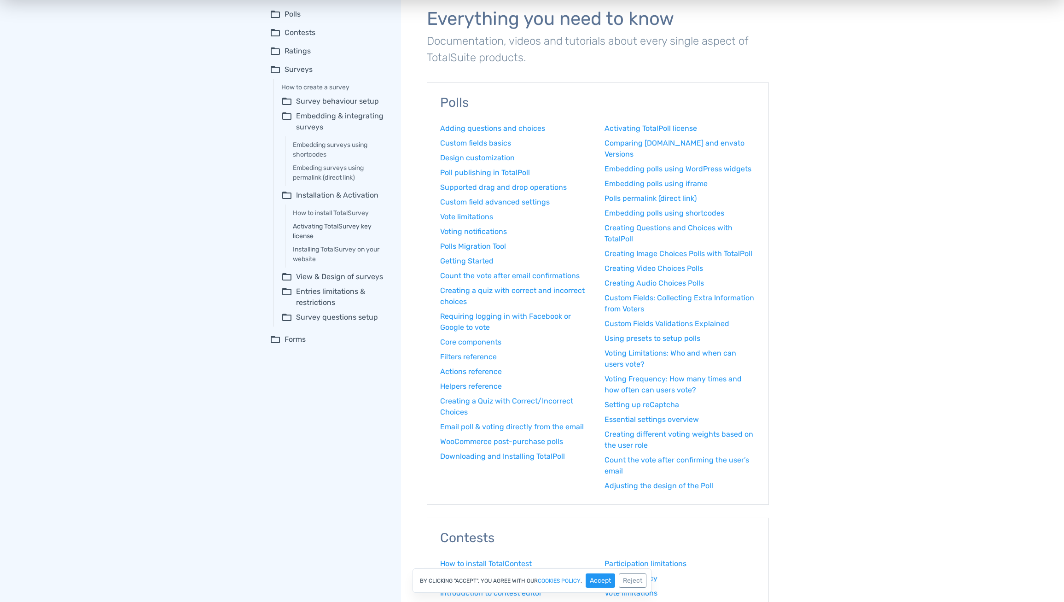
click at [325, 226] on link "Activating TotalSurvey key license" at bounding box center [340, 231] width 95 height 19
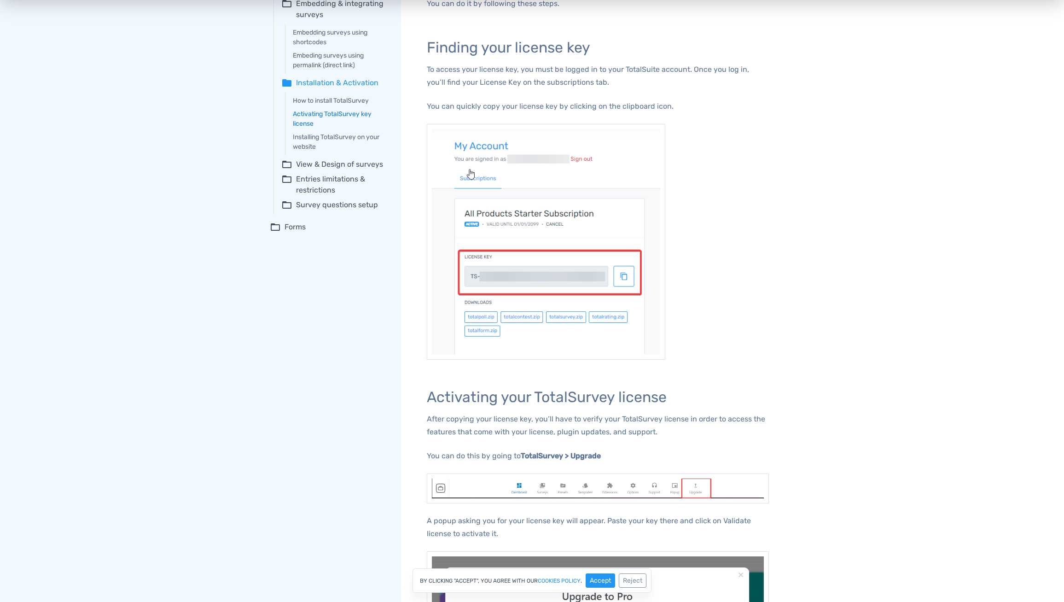
scroll to position [167, 0]
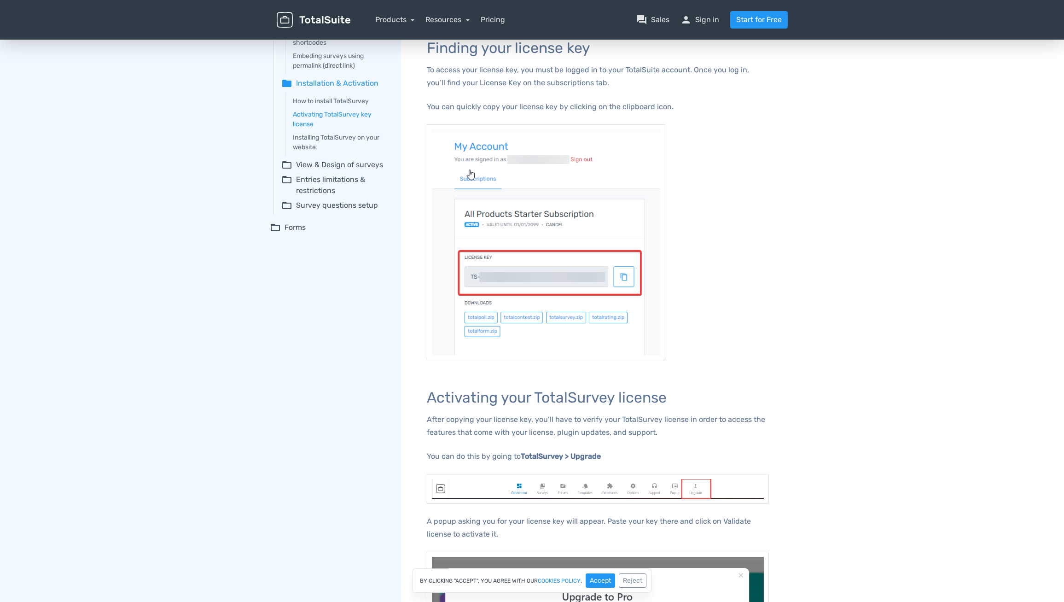
click at [368, 167] on summary "folder_open View & Design of surveys" at bounding box center [334, 164] width 107 height 11
click at [332, 224] on summary "folder_open Entries limitations & restrictions" at bounding box center [334, 229] width 107 height 22
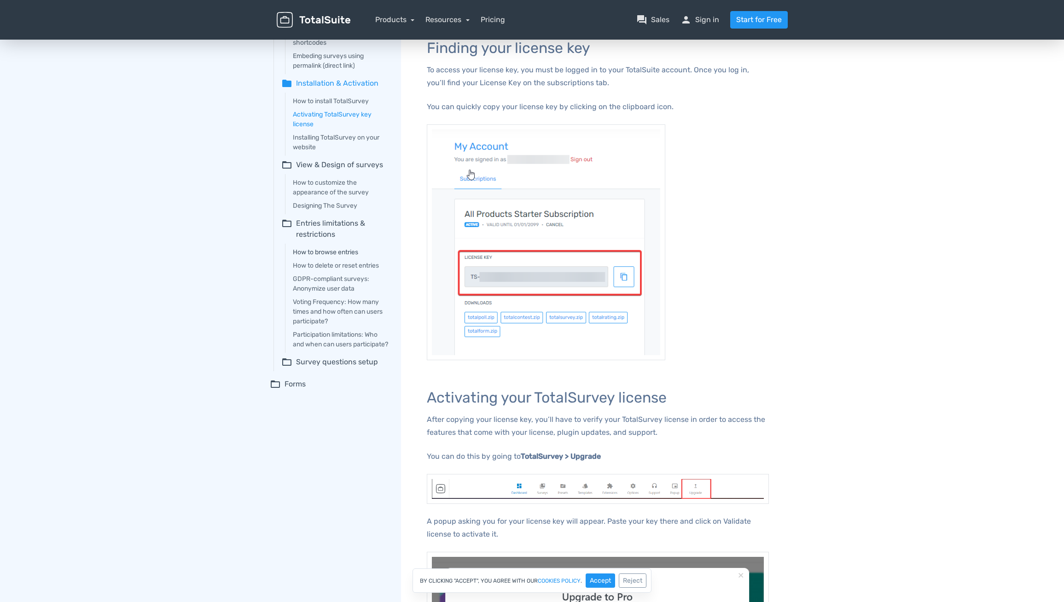
click at [331, 251] on link "How to browse entries" at bounding box center [340, 252] width 95 height 10
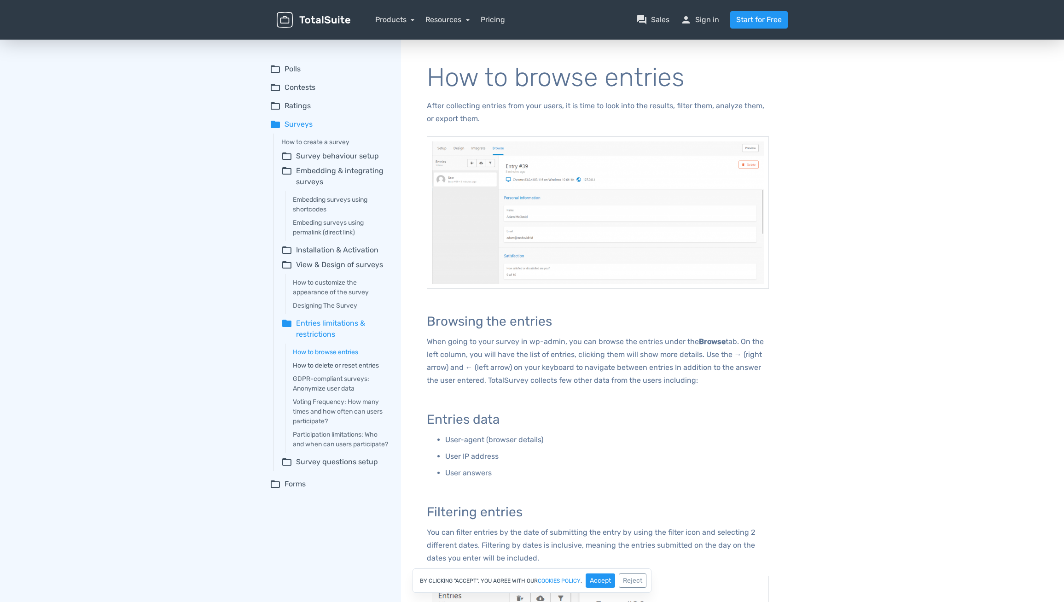
click at [328, 367] on link "How to delete or reset entries" at bounding box center [340, 366] width 95 height 10
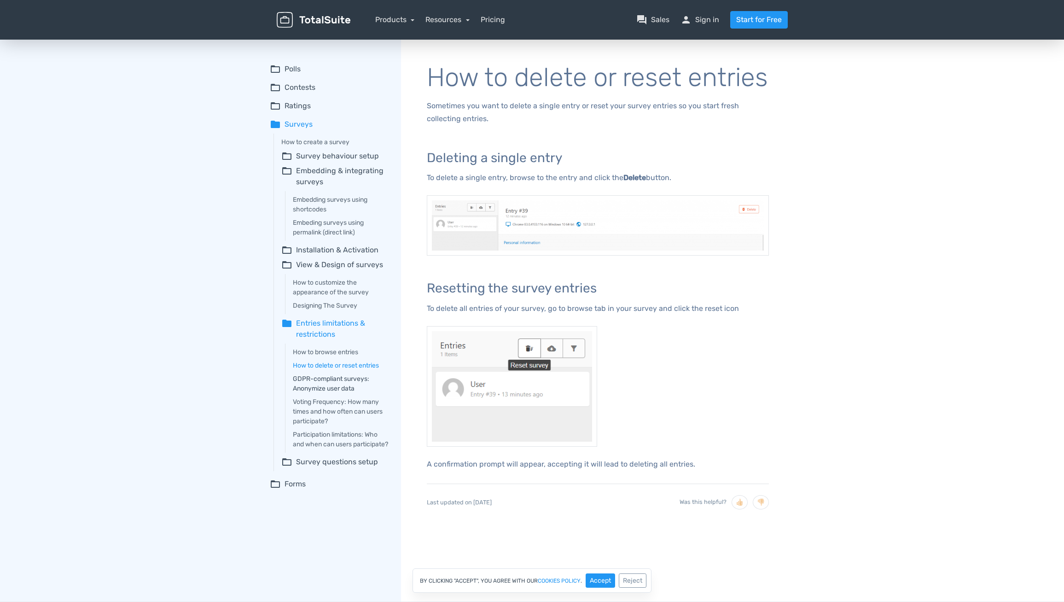
click at [326, 382] on link "GDPR-compliant surveys: Anonymize user data" at bounding box center [340, 383] width 95 height 19
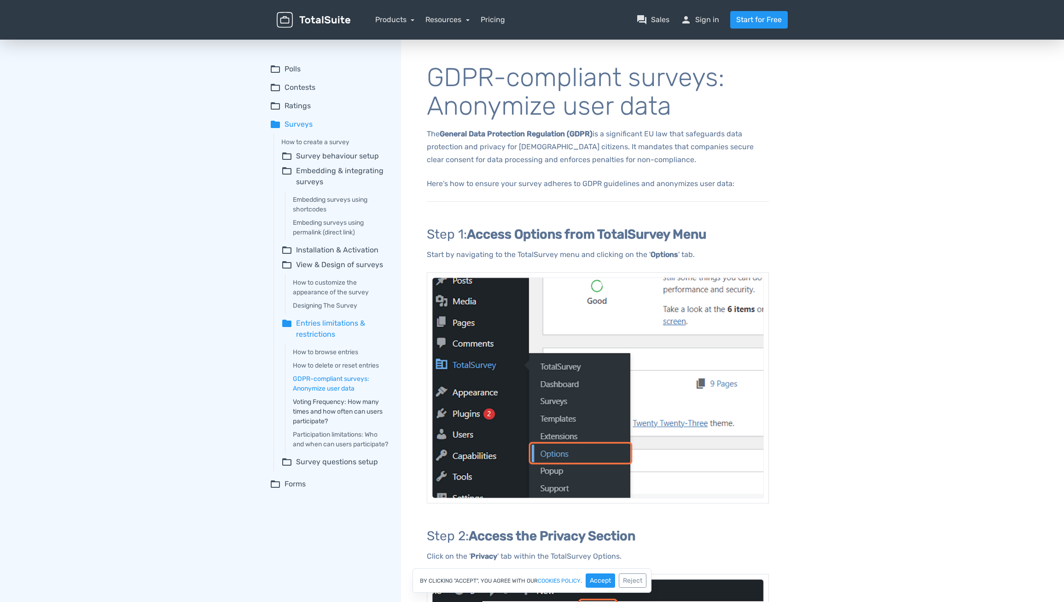
click at [328, 403] on link "Voting Frequency: How many times and how often can users participate?" at bounding box center [340, 411] width 95 height 29
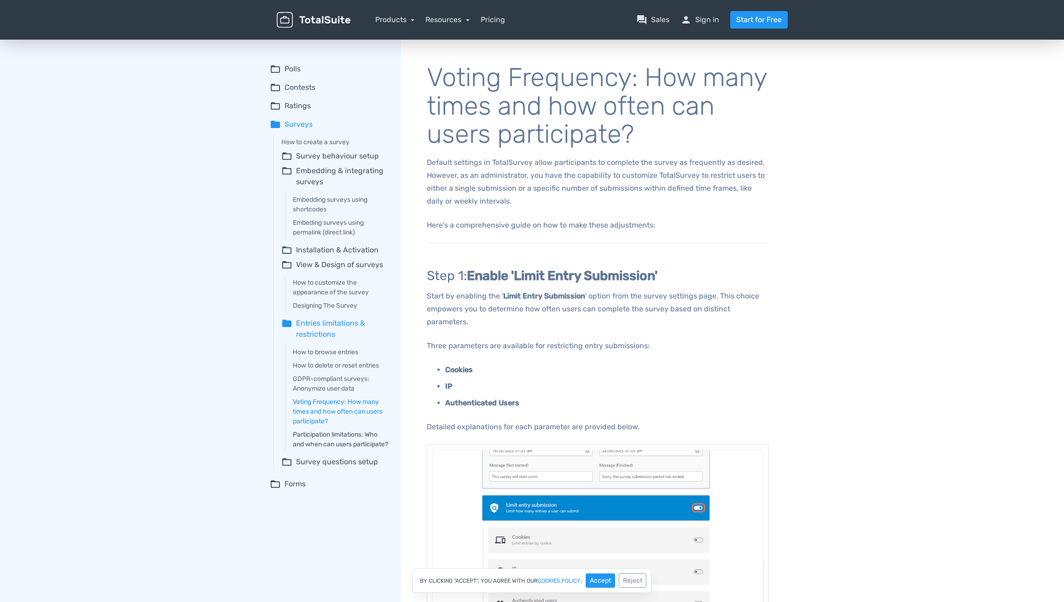
click at [311, 435] on link "Participation limitations: Who and when can users participate?" at bounding box center [340, 439] width 95 height 19
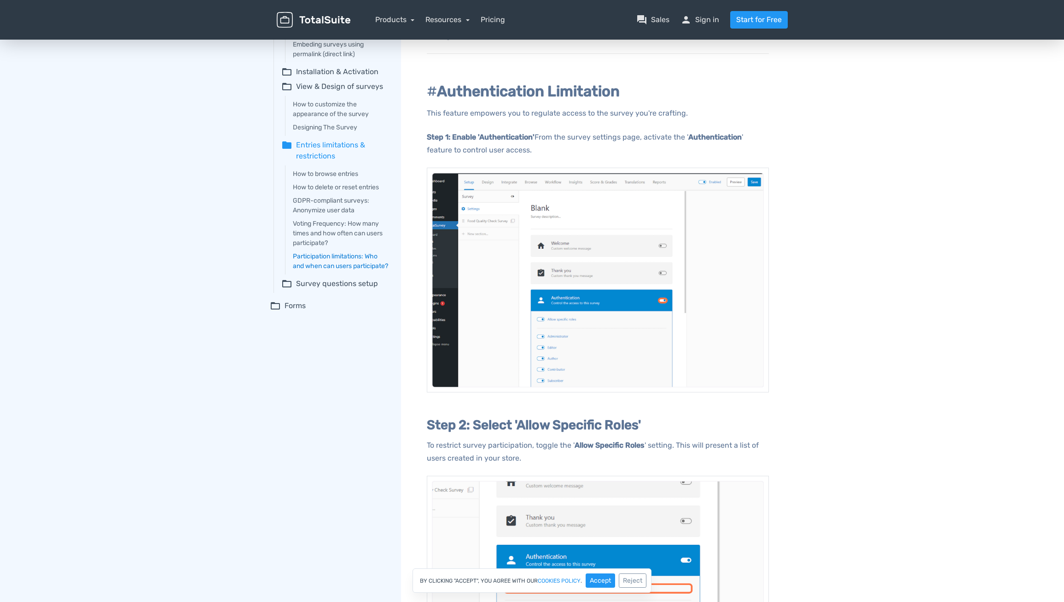
scroll to position [179, 0]
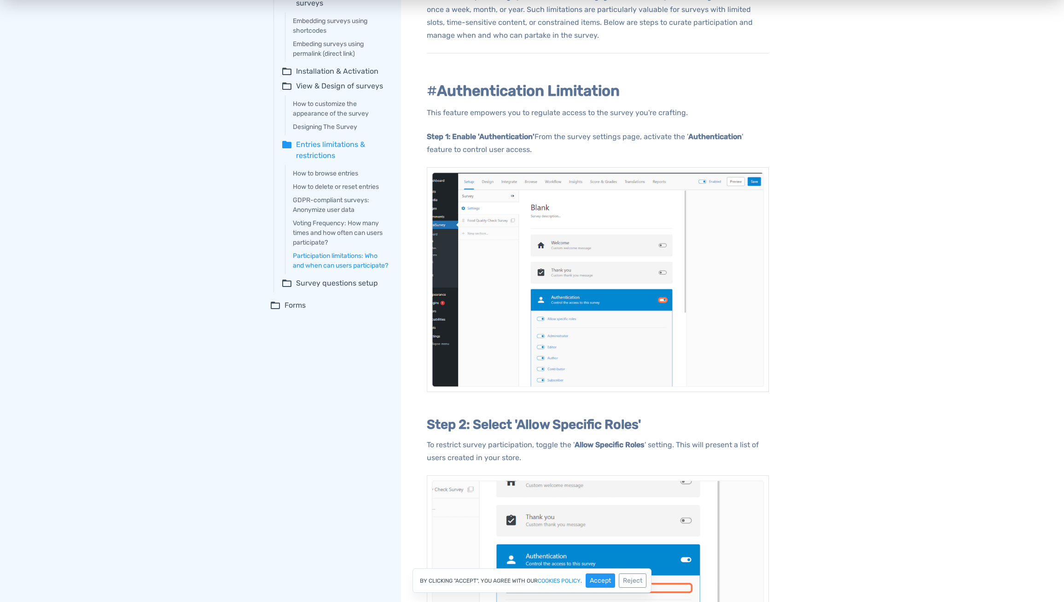
click at [337, 289] on summary "folder_open Survey questions setup" at bounding box center [334, 283] width 107 height 11
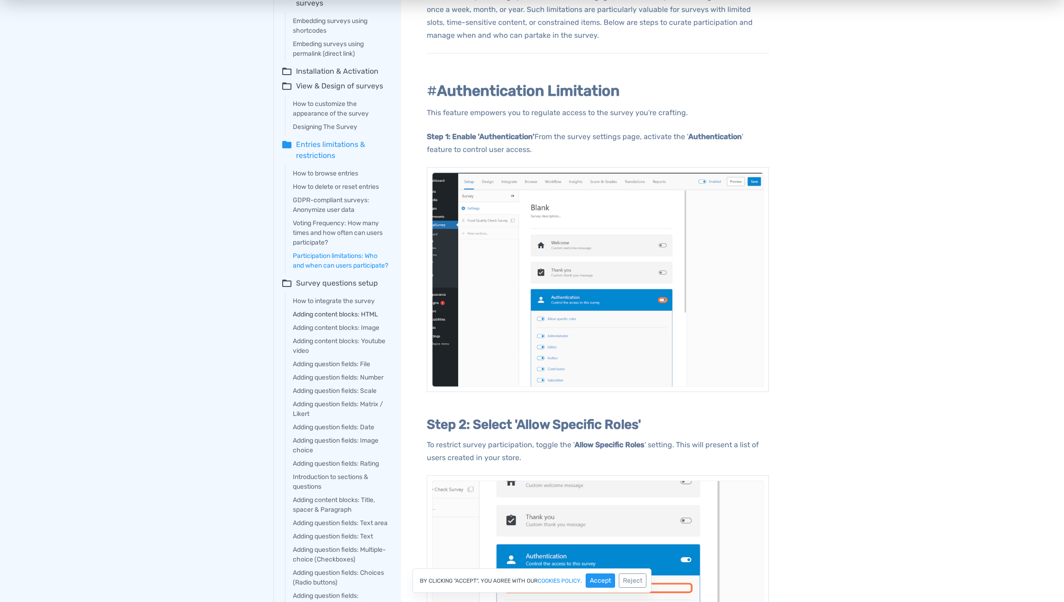
click at [331, 319] on link "Adding content blocks: HTML" at bounding box center [340, 314] width 95 height 10
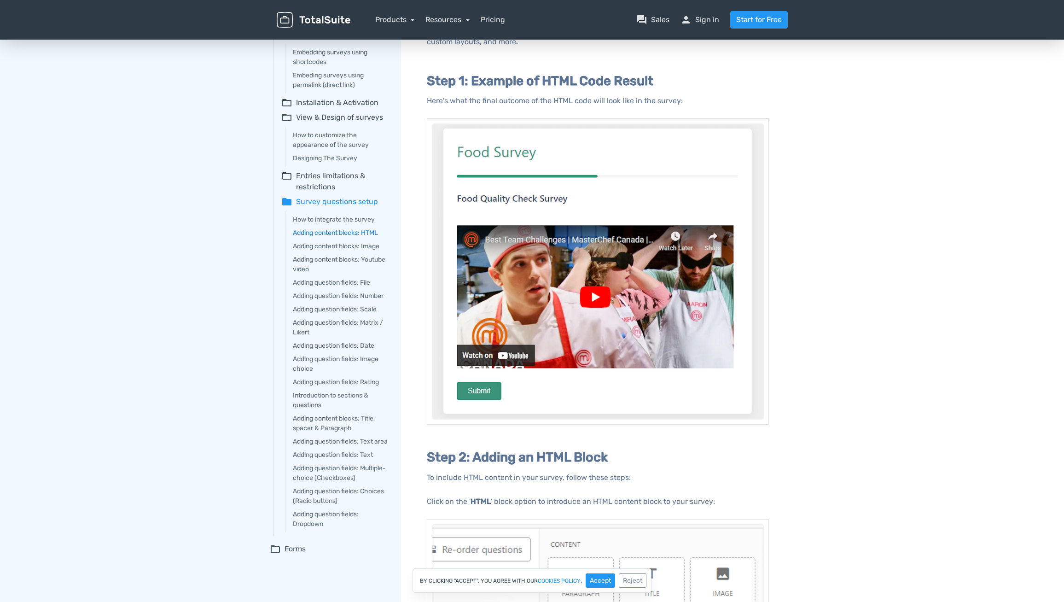
scroll to position [148, 0]
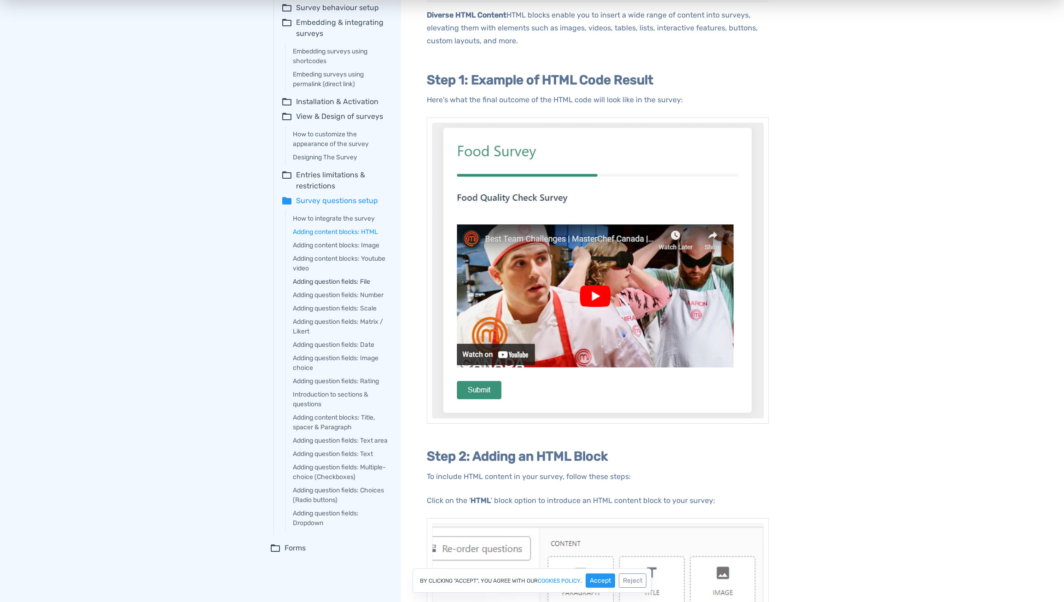
click at [330, 281] on link "Adding question fields: File" at bounding box center [340, 282] width 95 height 10
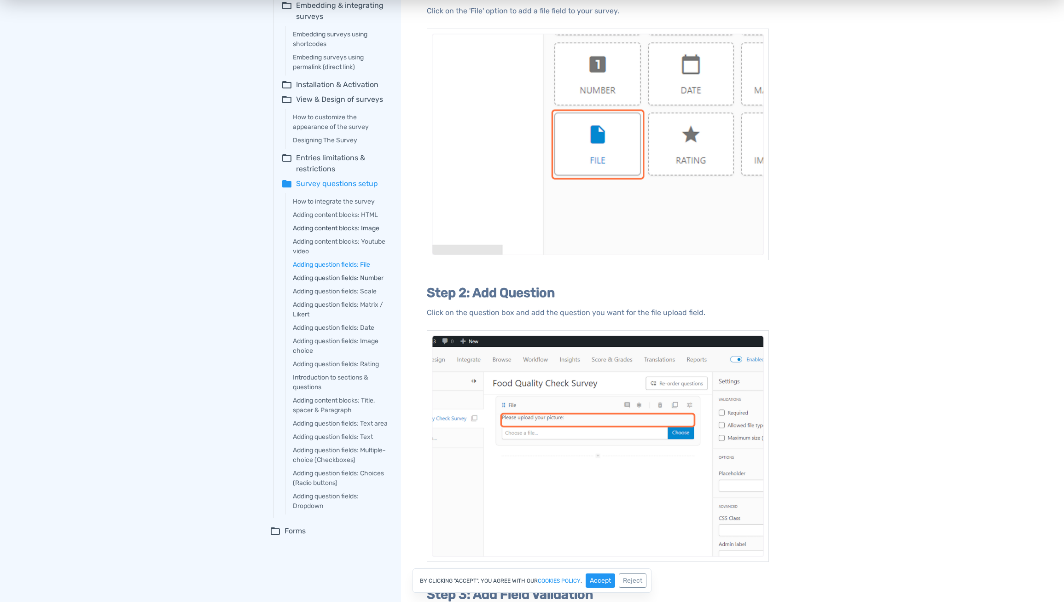
click at [330, 281] on link "Adding question fields: Number" at bounding box center [340, 278] width 95 height 10
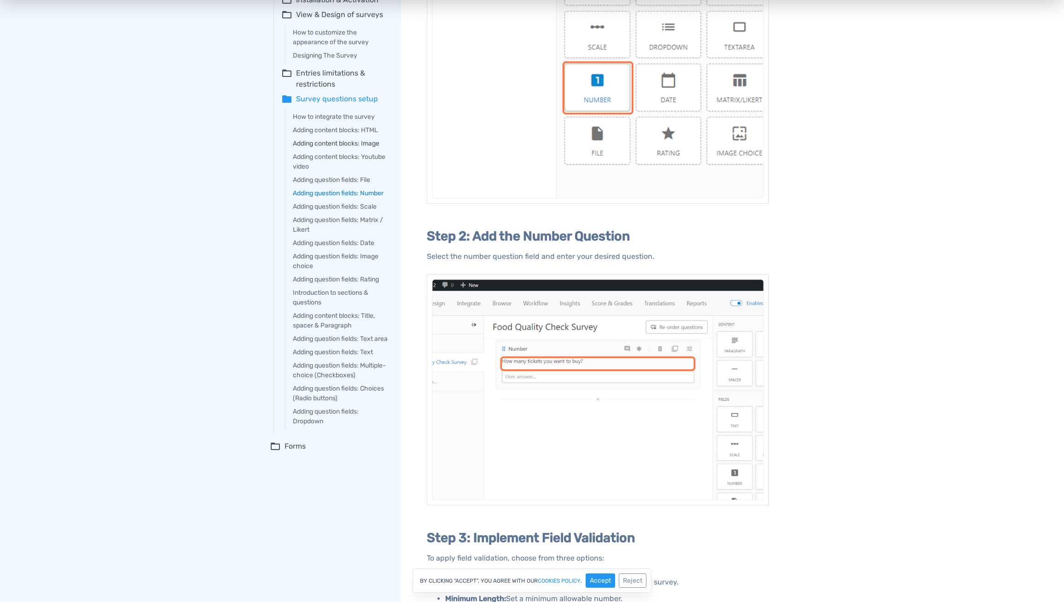
scroll to position [210, 0]
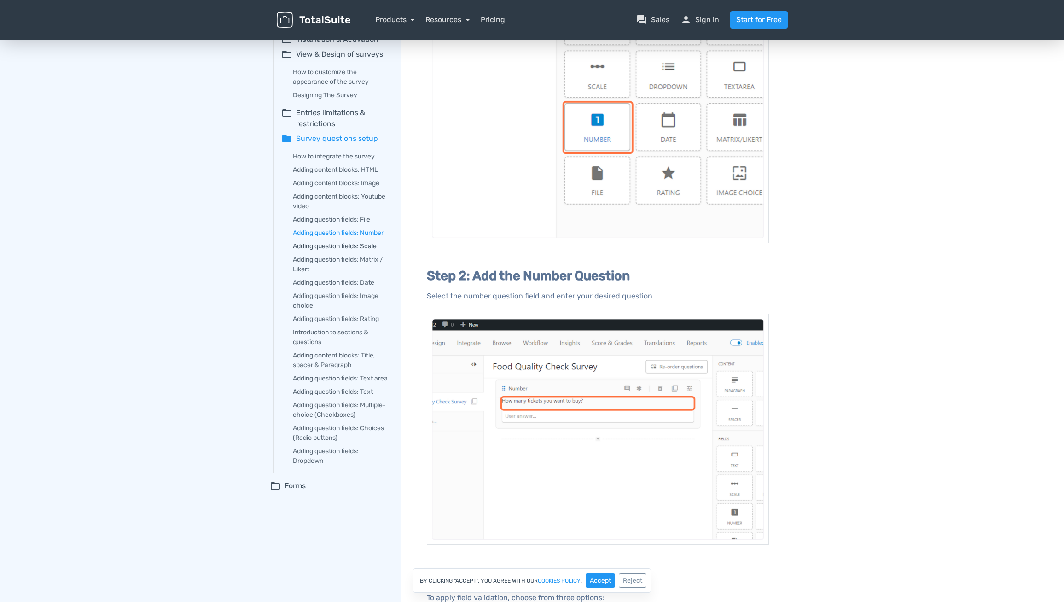
click at [338, 247] on link "Adding question fields: Scale" at bounding box center [340, 246] width 95 height 10
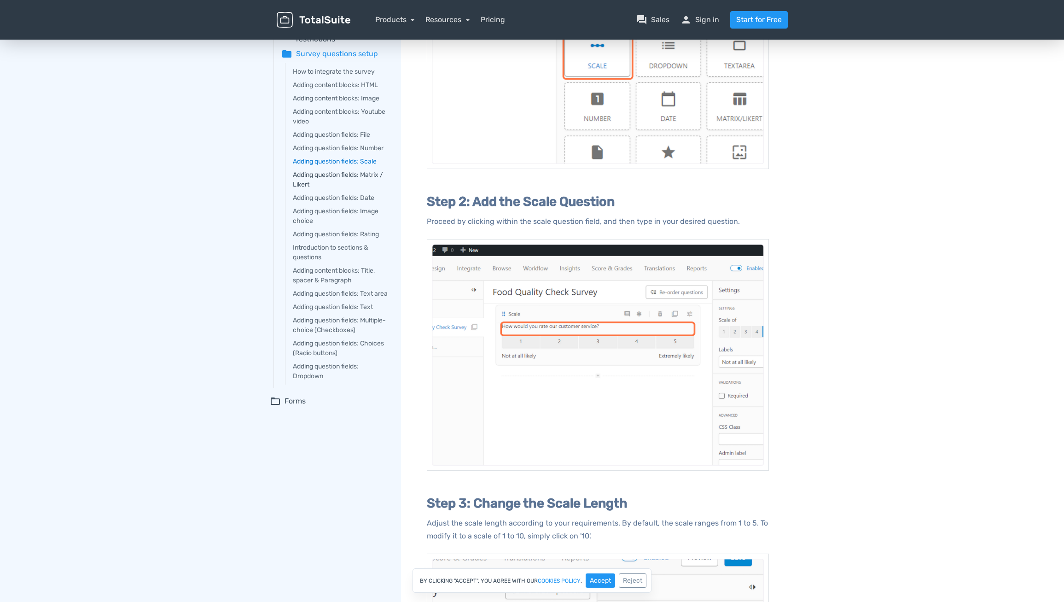
scroll to position [299, 0]
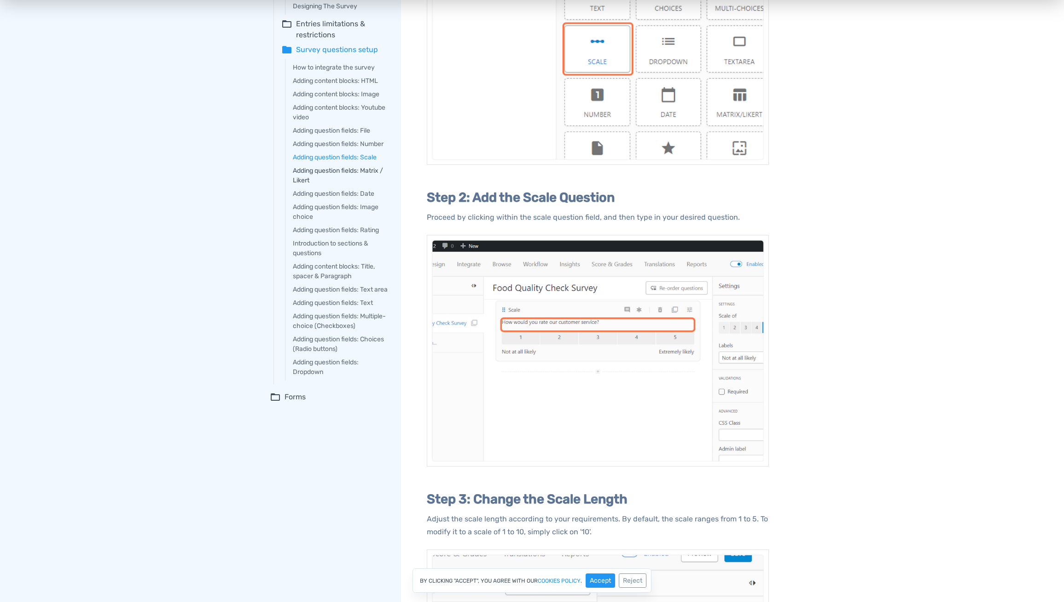
click at [346, 170] on link "Adding question fields: Matrix / Likert" at bounding box center [340, 175] width 95 height 19
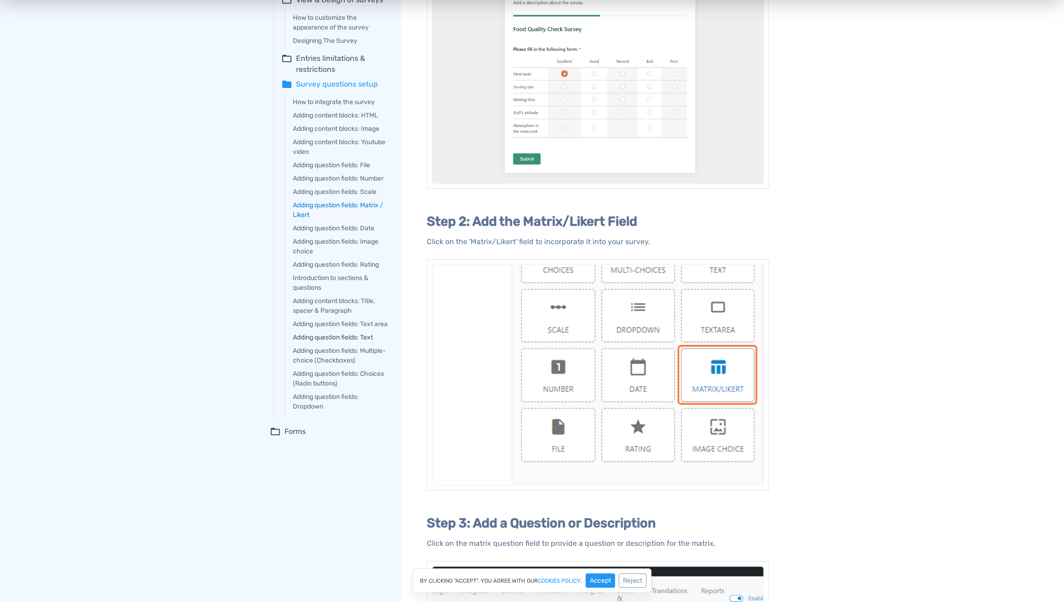
scroll to position [270, 0]
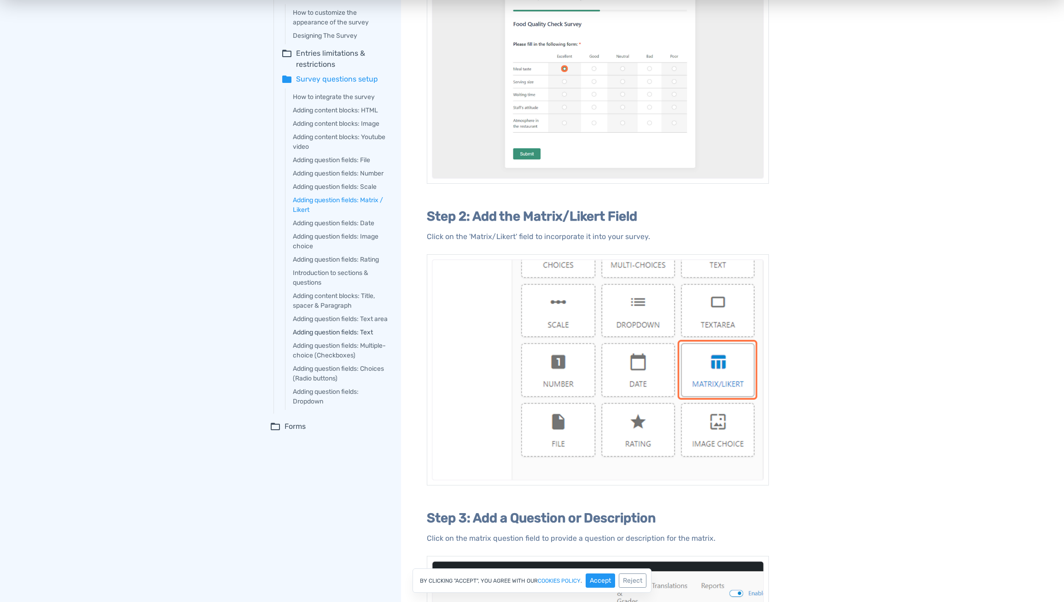
click at [303, 432] on summary "folder_open Forms" at bounding box center [329, 426] width 118 height 11
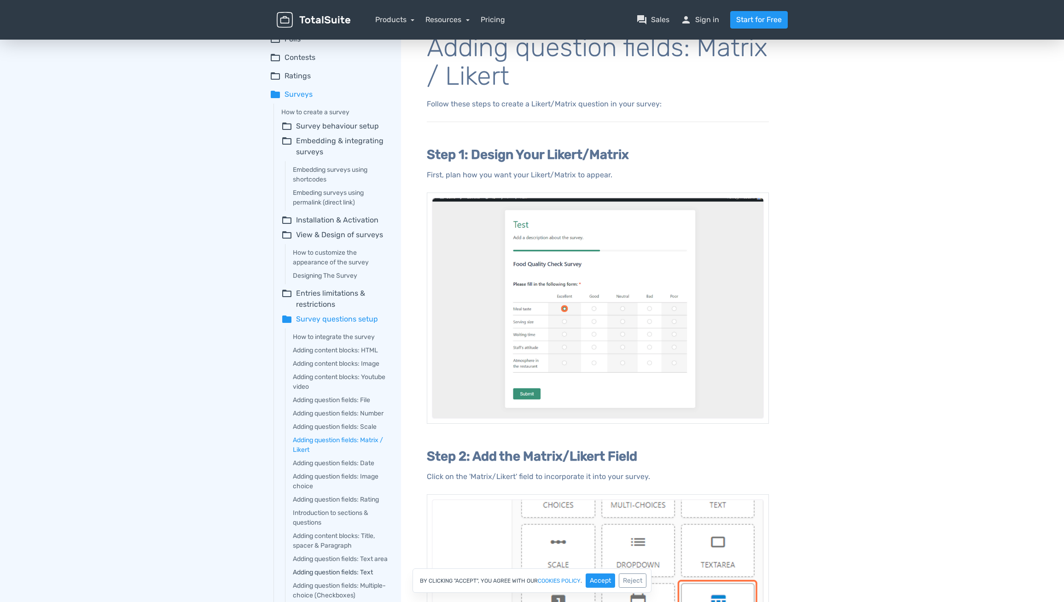
scroll to position [0, 0]
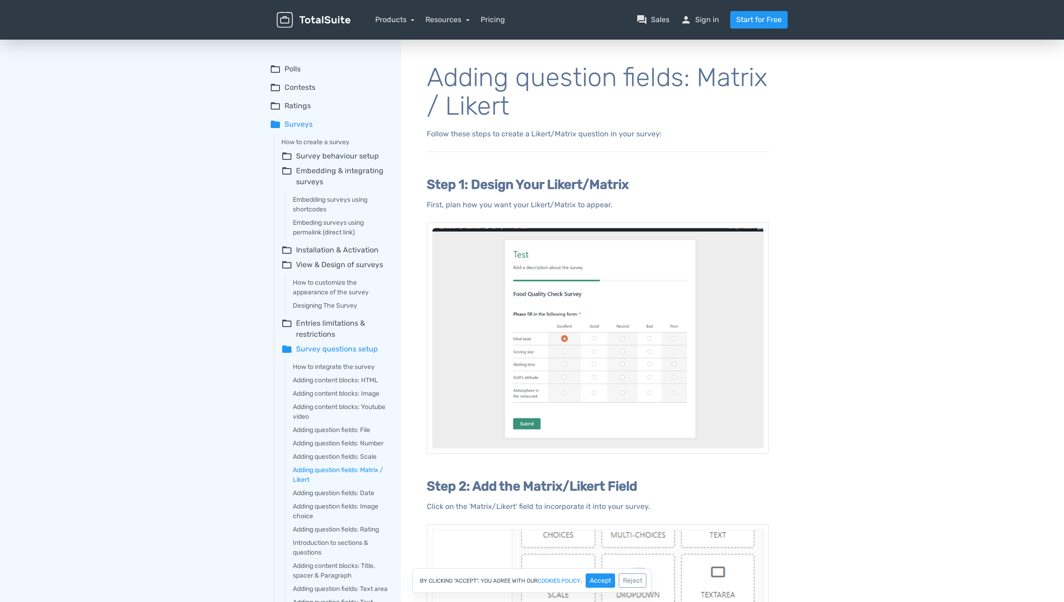
click at [308, 107] on summary "folder_open Ratings" at bounding box center [329, 105] width 118 height 11
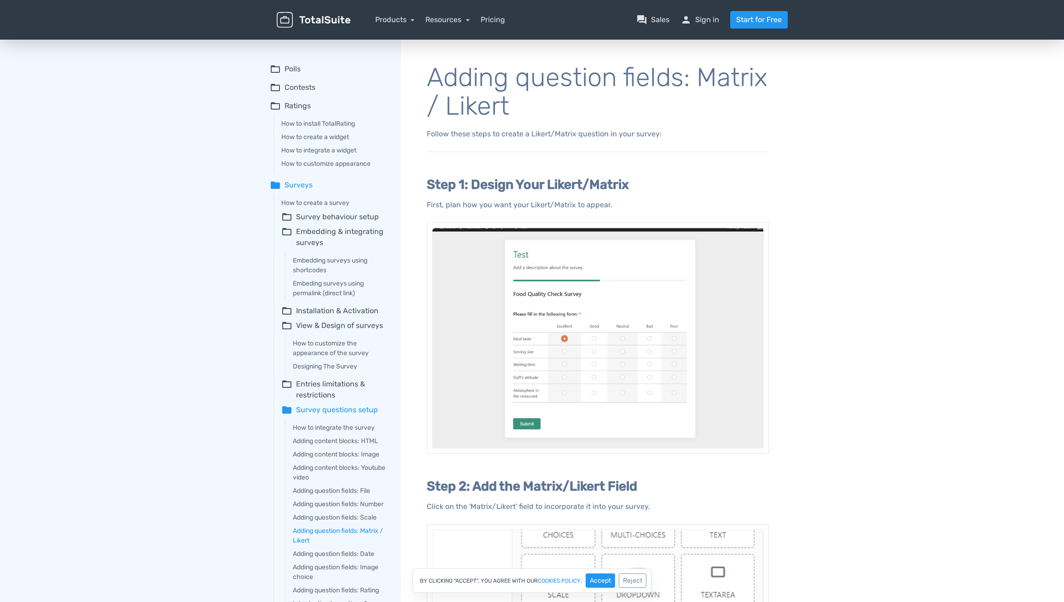
click at [309, 107] on summary "folder_open Ratings" at bounding box center [329, 105] width 118 height 11
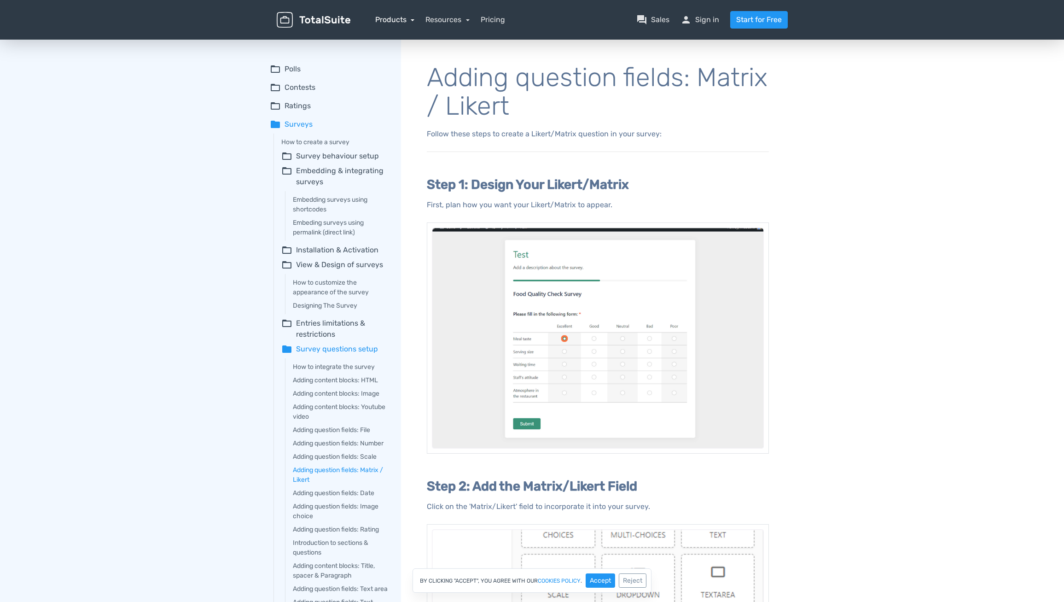
click at [377, 18] on link "Products" at bounding box center [395, 19] width 40 height 9
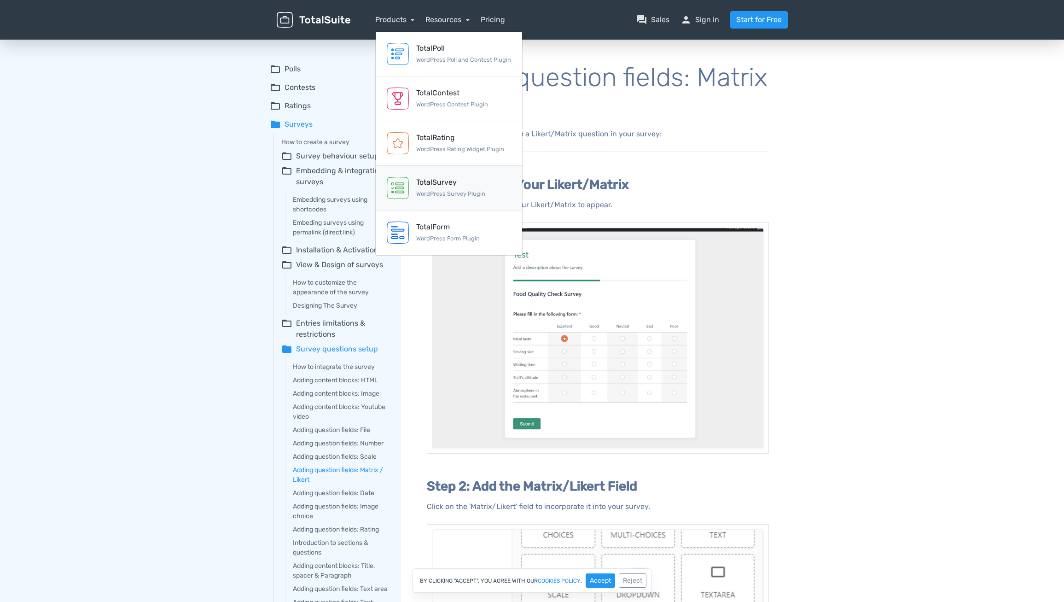
click at [442, 176] on link "TotalSurvey WordPress Survey Plugin" at bounding box center [449, 188] width 146 height 45
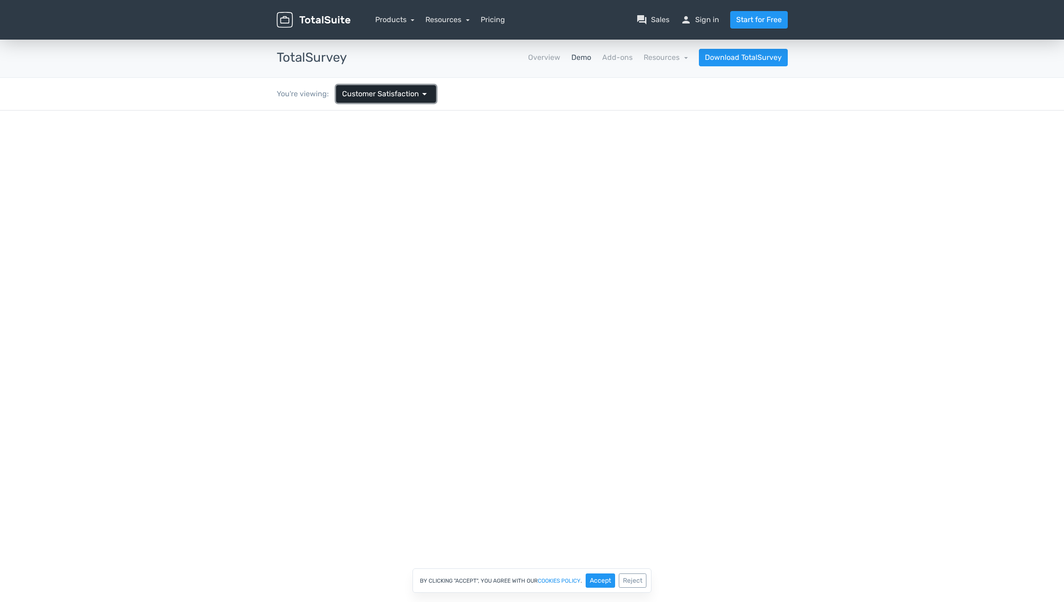
click at [371, 93] on span "Customer Satisfaction" at bounding box center [380, 93] width 77 height 11
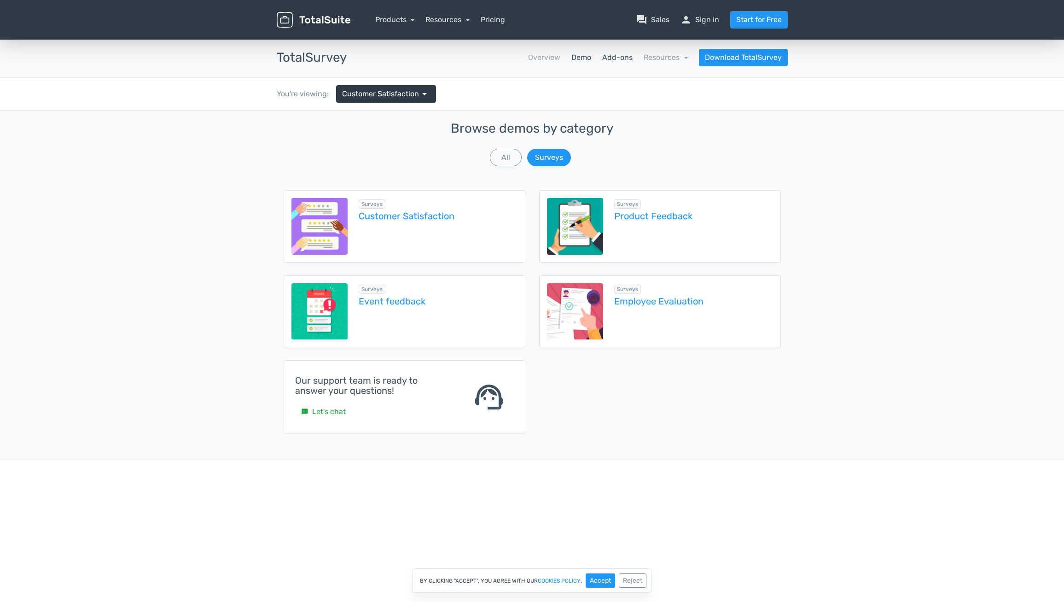
click at [629, 56] on link "Add-ons" at bounding box center [617, 57] width 30 height 11
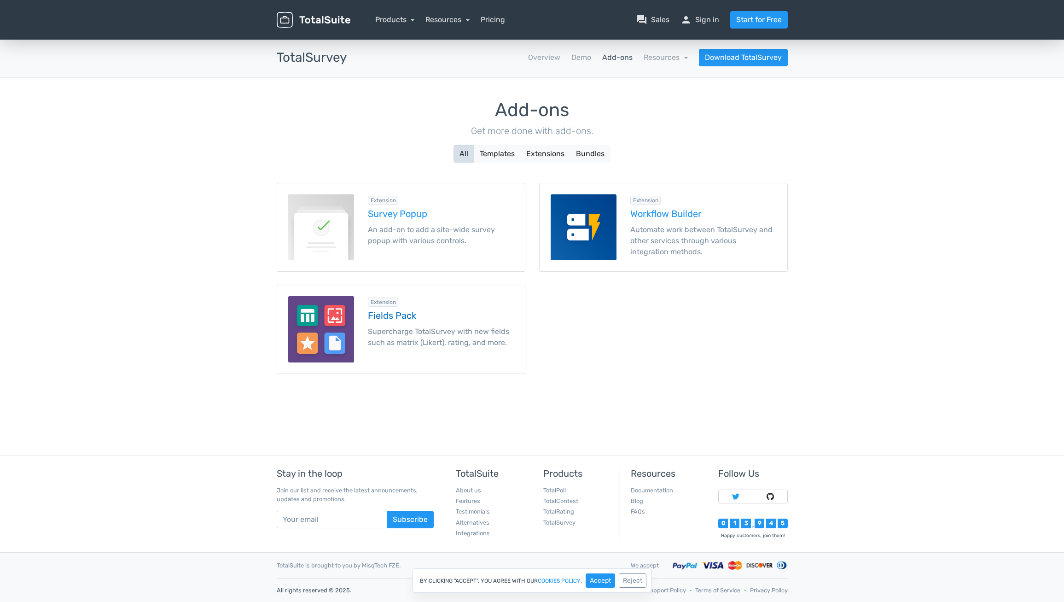
click at [423, 345] on p "Supercharge TotalSurvey with new fields such as matrix (Likert), rating, and mo…" at bounding box center [441, 337] width 146 height 22
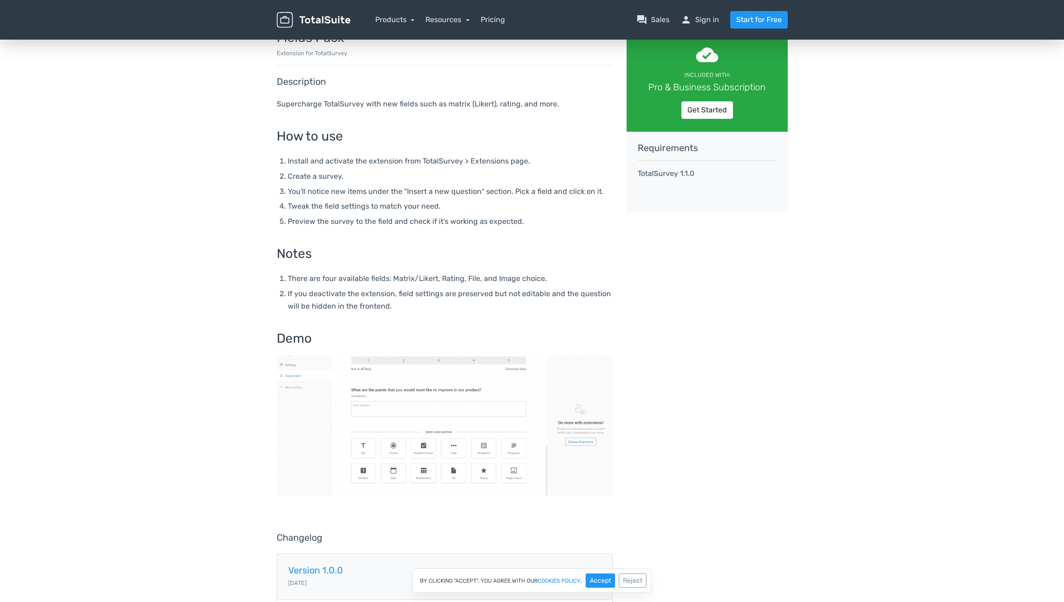
scroll to position [62, 0]
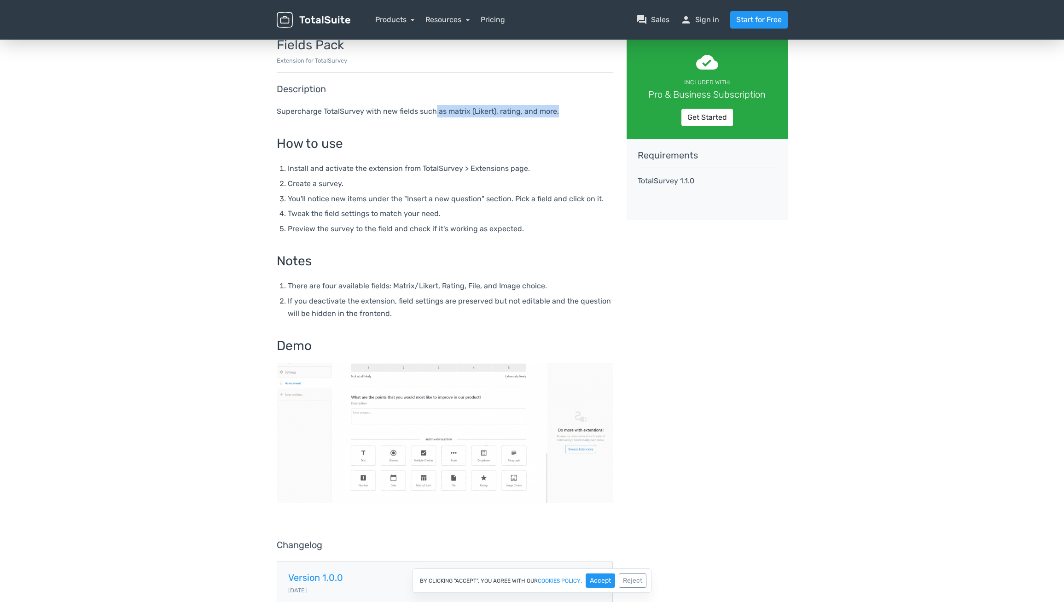
drag, startPoint x: 571, startPoint y: 114, endPoint x: 433, endPoint y: 113, distance: 137.2
click at [433, 113] on p "Supercharge TotalSurvey with new fields such as matrix (Likert), rating, and mo…" at bounding box center [445, 111] width 336 height 12
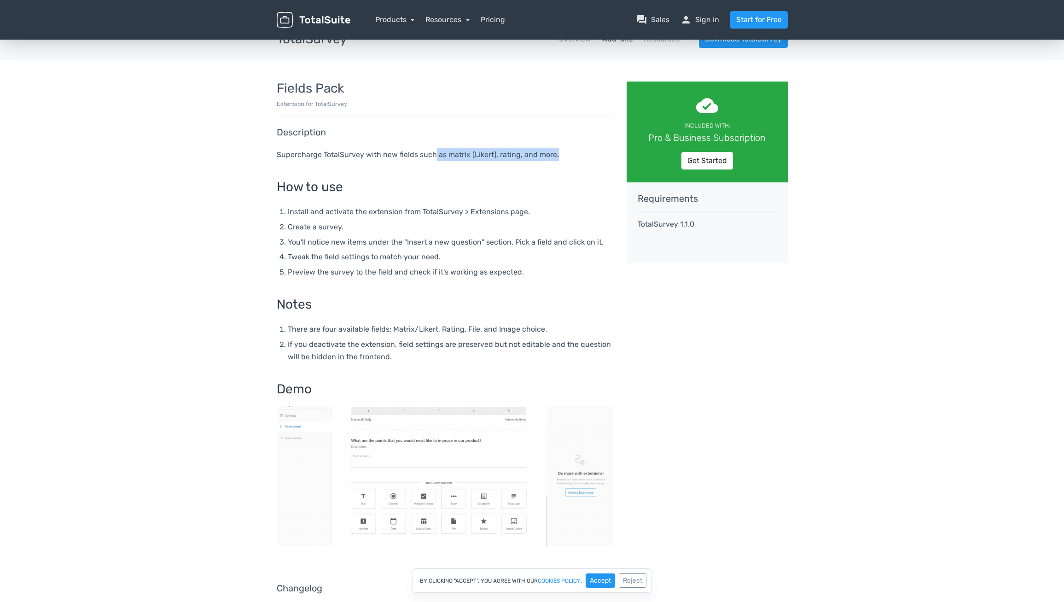
scroll to position [0, 0]
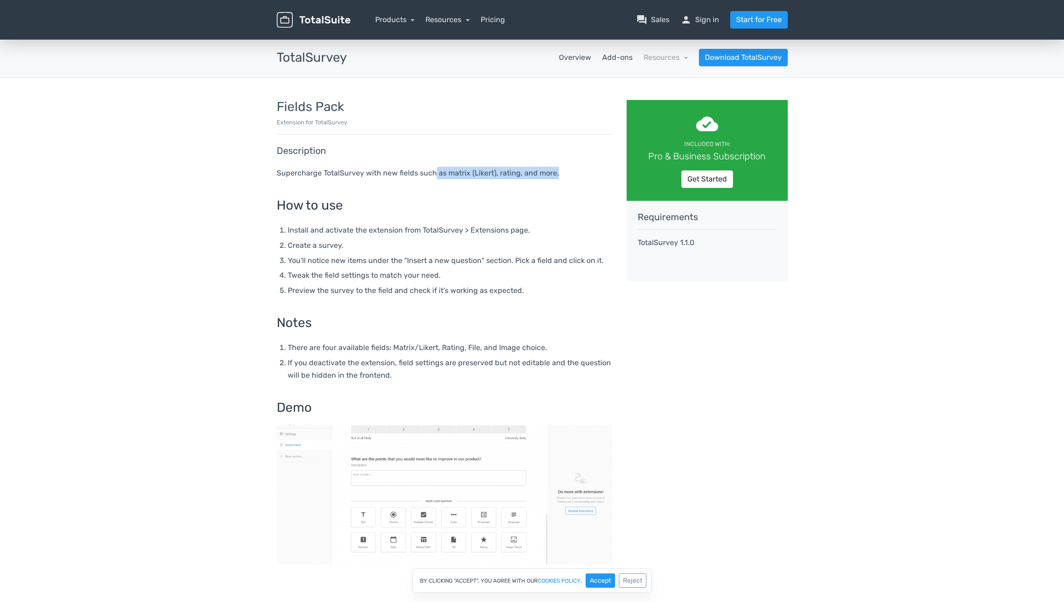
click at [589, 56] on link "Overview" at bounding box center [575, 57] width 32 height 11
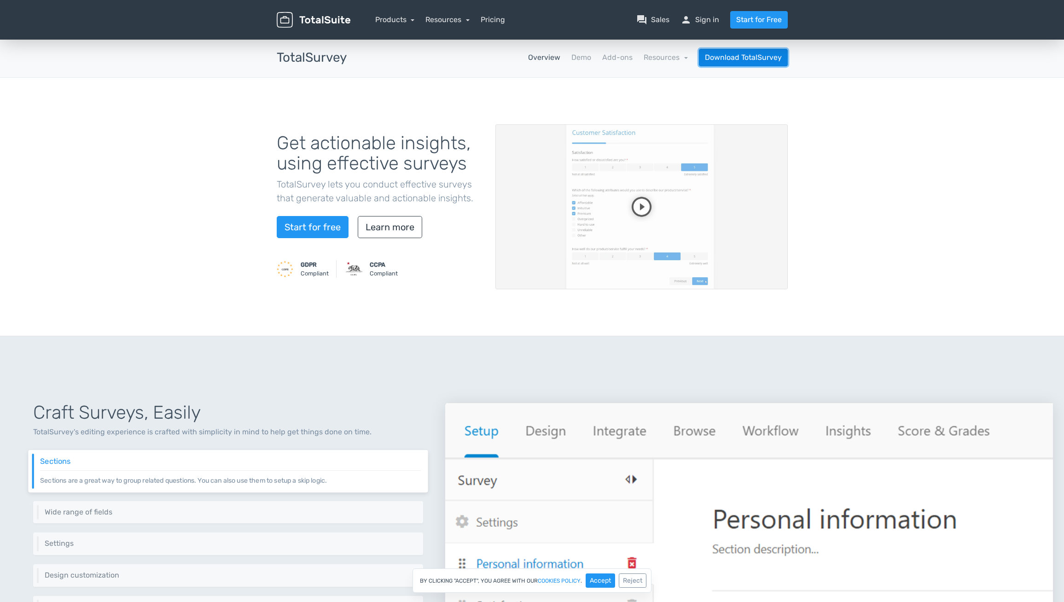
click at [730, 57] on link "Download TotalSurvey" at bounding box center [743, 58] width 89 height 18
